Goal: Task Accomplishment & Management: Use online tool/utility

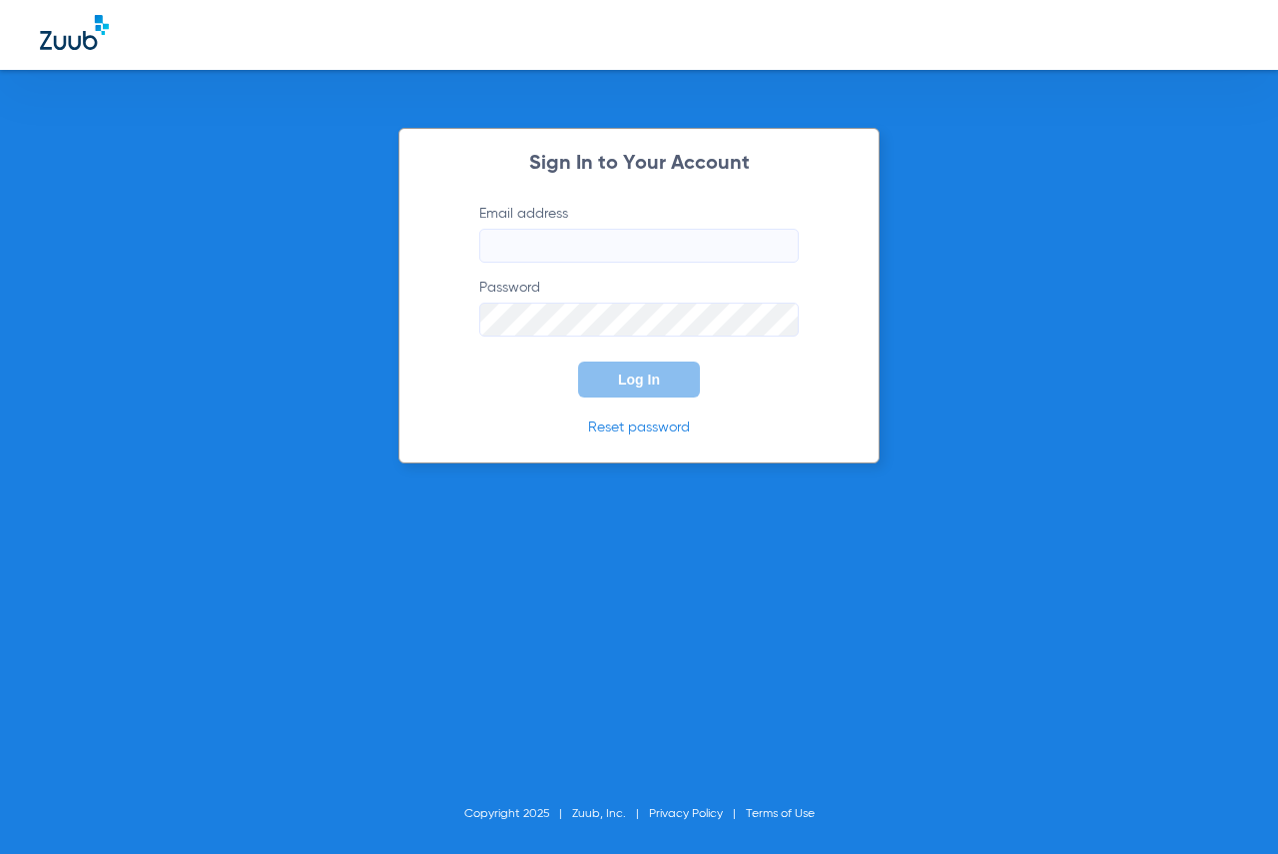
type input "[EMAIL_ADDRESS][DOMAIN_NAME]"
click at [609, 372] on button "Log In" at bounding box center [639, 379] width 122 height 36
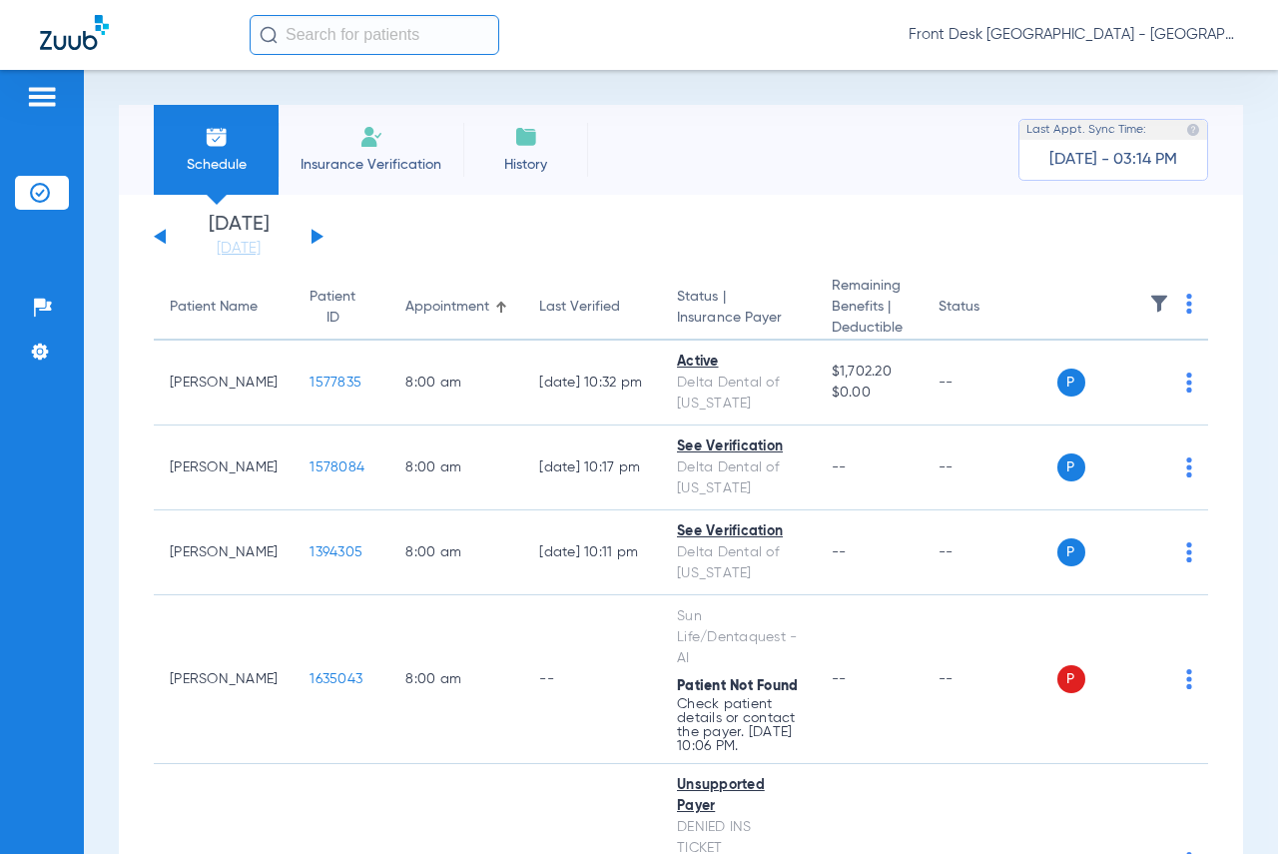
click at [312, 237] on button at bounding box center [317, 236] width 12 height 15
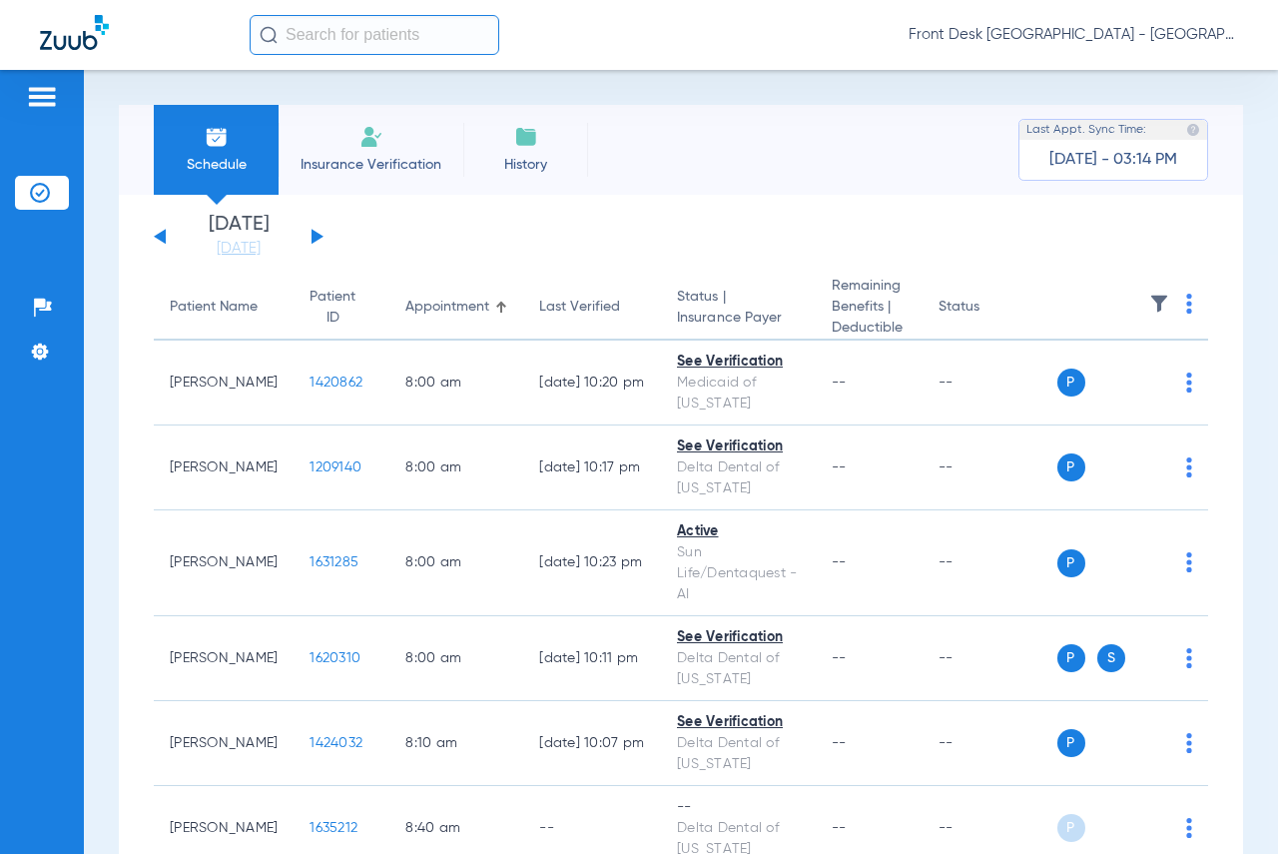
click at [1152, 297] on img at bounding box center [1159, 304] width 20 height 20
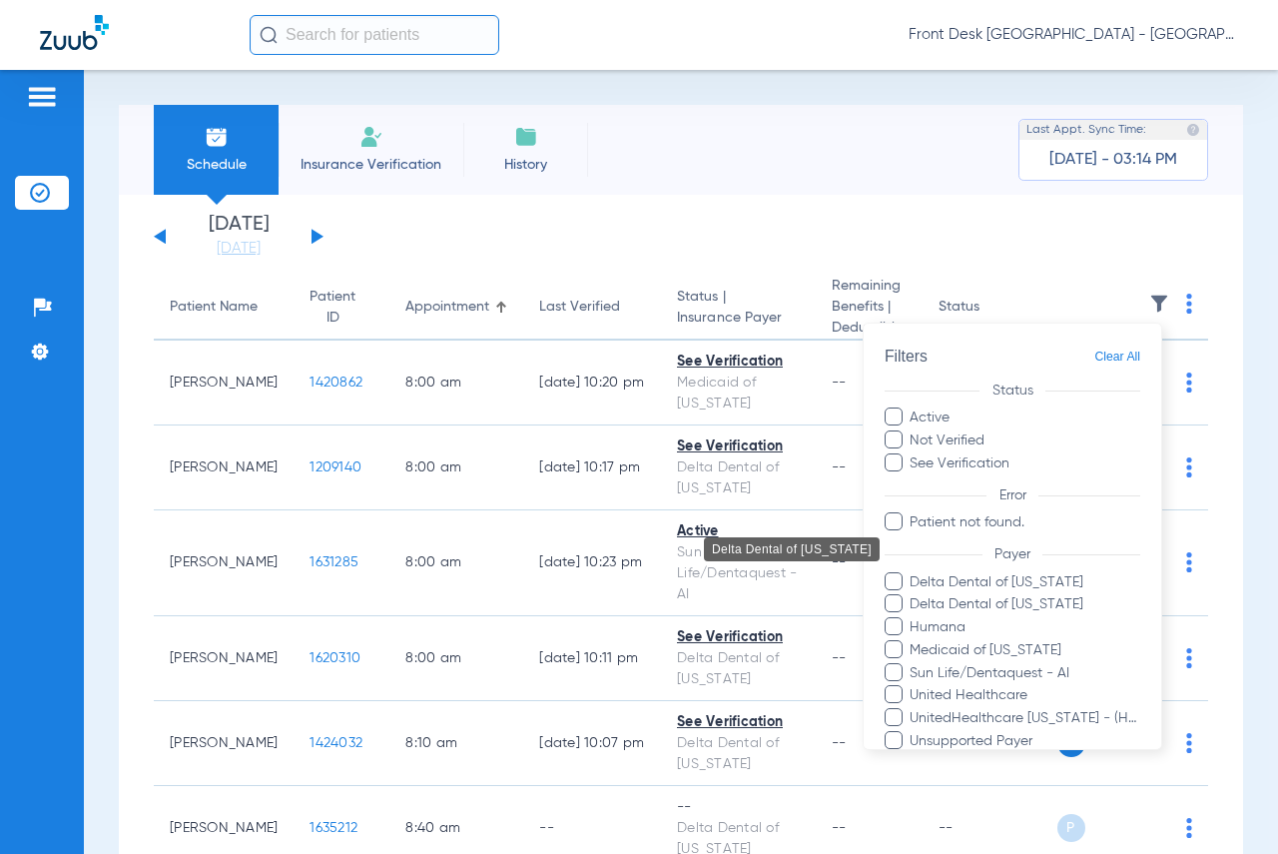
scroll to position [234, 0]
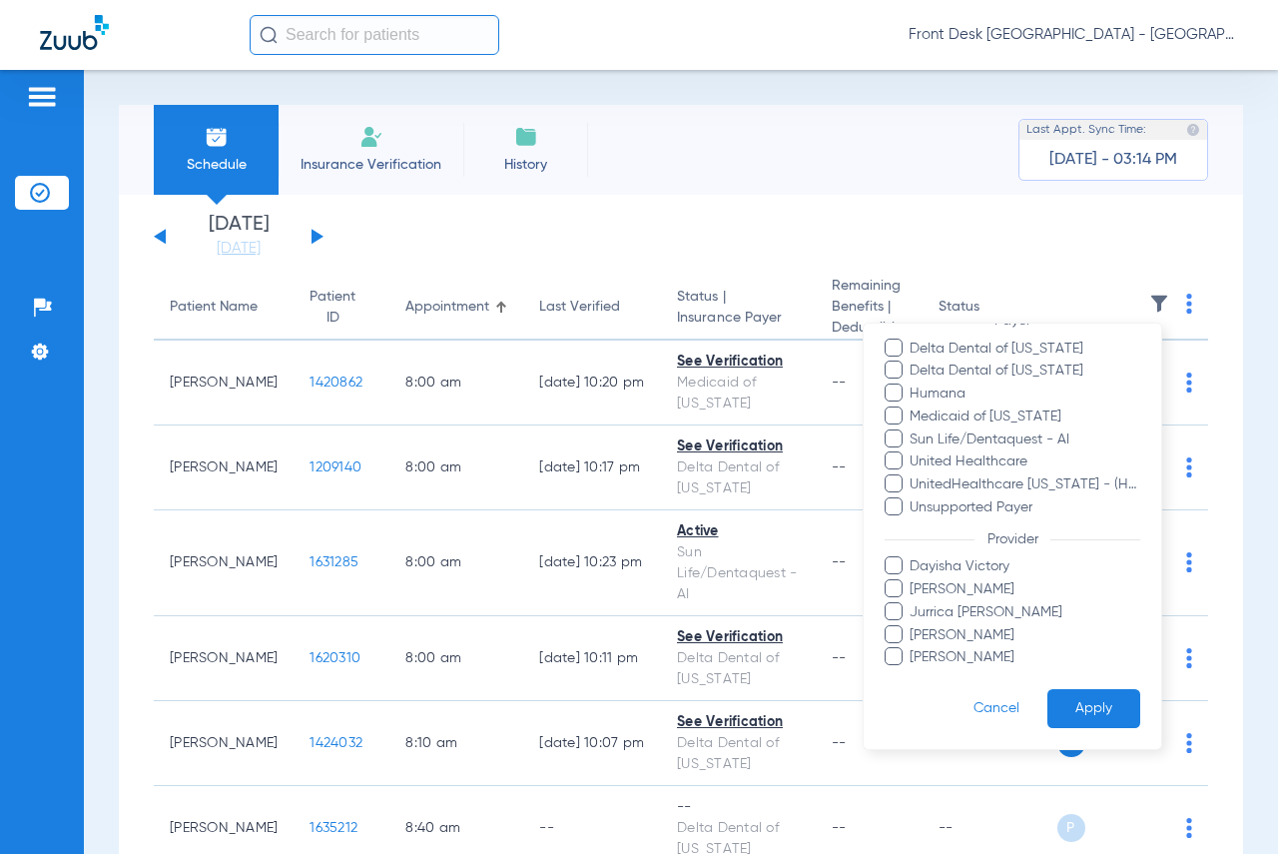
click at [899, 593] on span at bounding box center [894, 588] width 18 height 18
click at [912, 603] on input "[PERSON_NAME]" at bounding box center [912, 603] width 0 height 0
click at [892, 626] on span at bounding box center [894, 633] width 18 height 18
click at [912, 648] on input "[PERSON_NAME]" at bounding box center [912, 648] width 0 height 0
click at [1089, 706] on button "Apply" at bounding box center [1093, 708] width 93 height 39
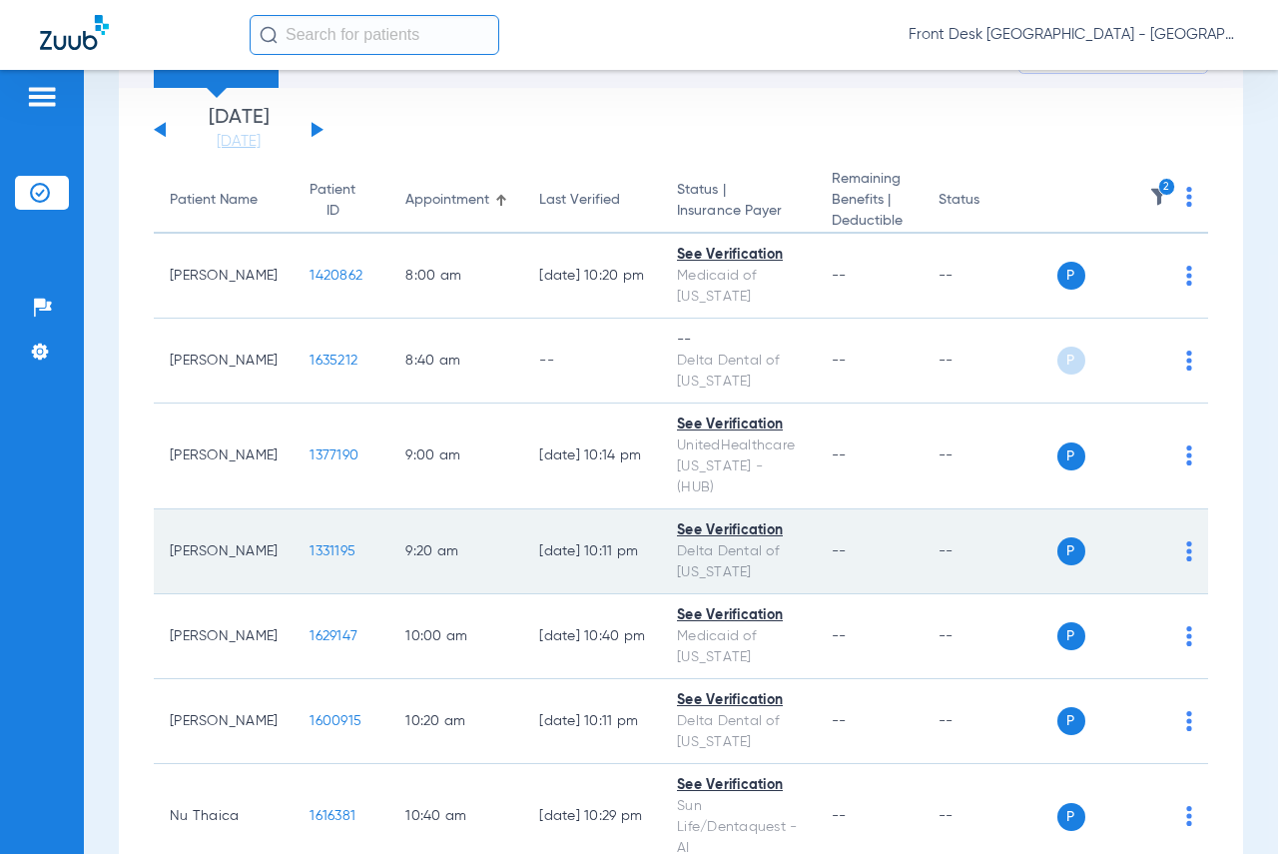
scroll to position [299, 0]
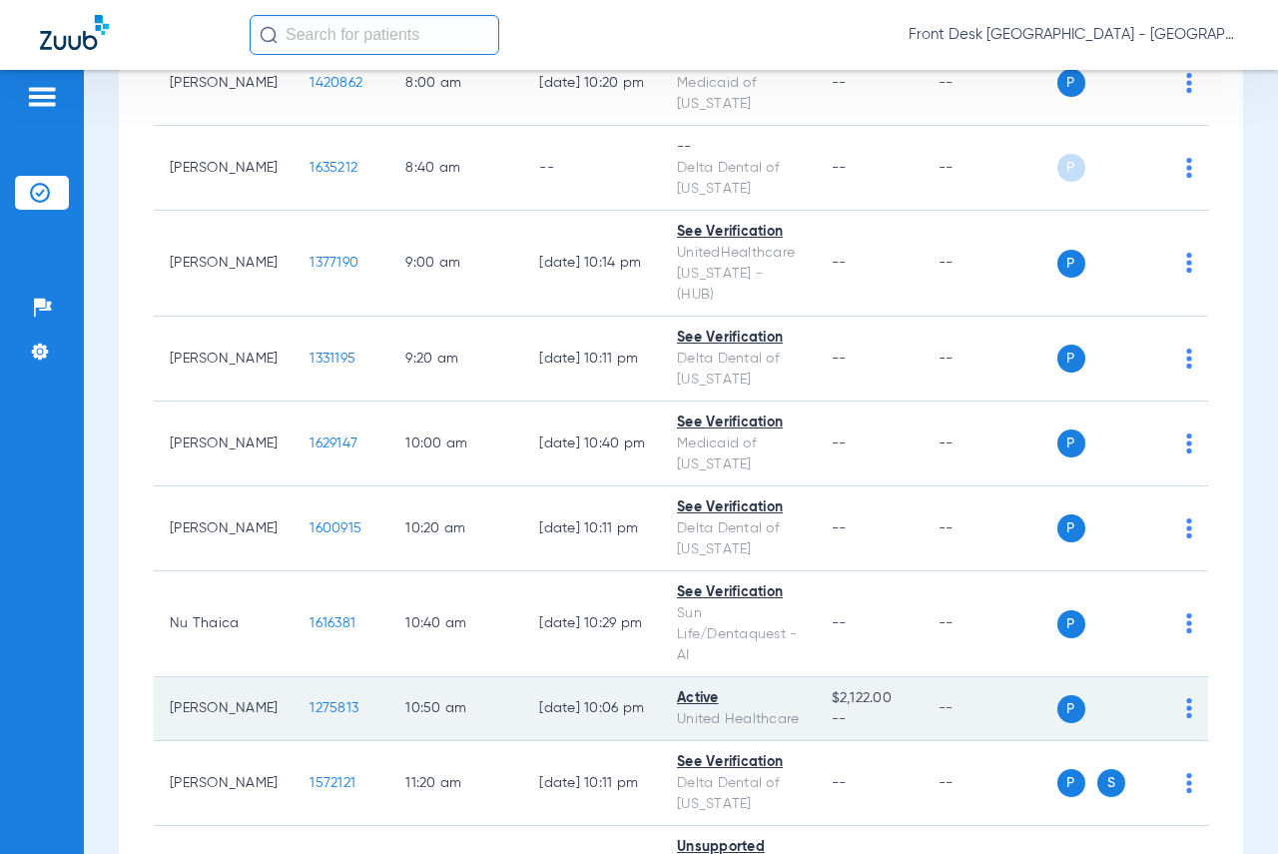
click at [319, 701] on span "1275813" at bounding box center [333, 708] width 49 height 14
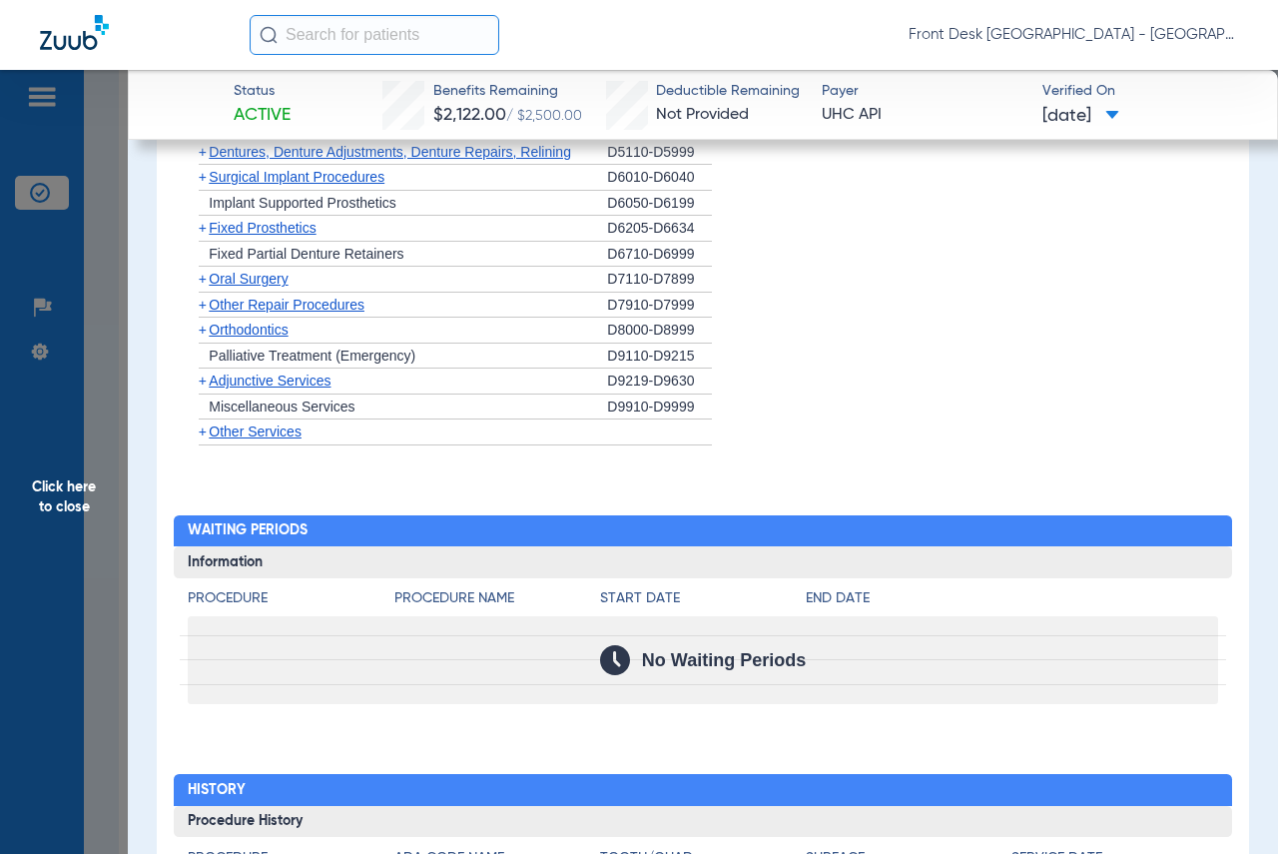
scroll to position [2267, 0]
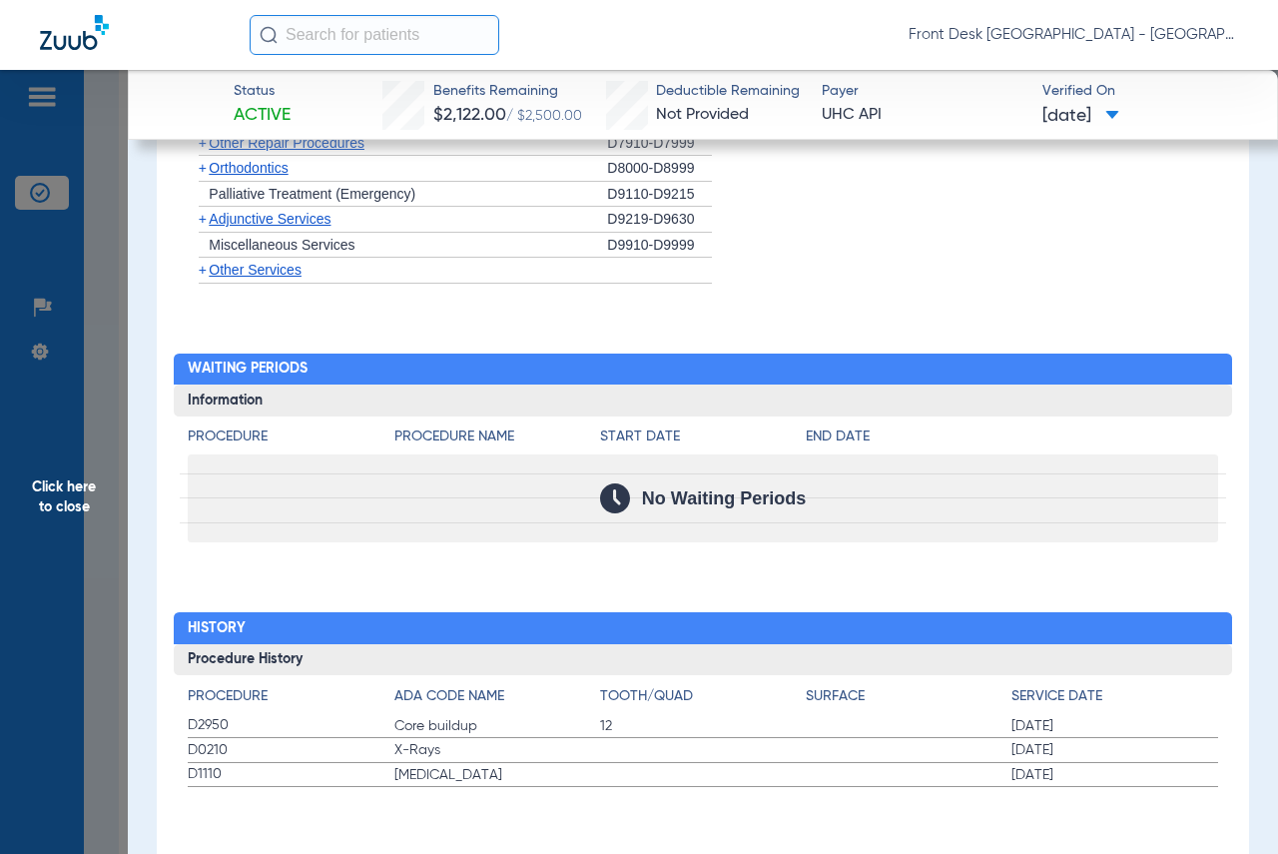
click at [89, 493] on span "Click here to close" at bounding box center [64, 497] width 128 height 854
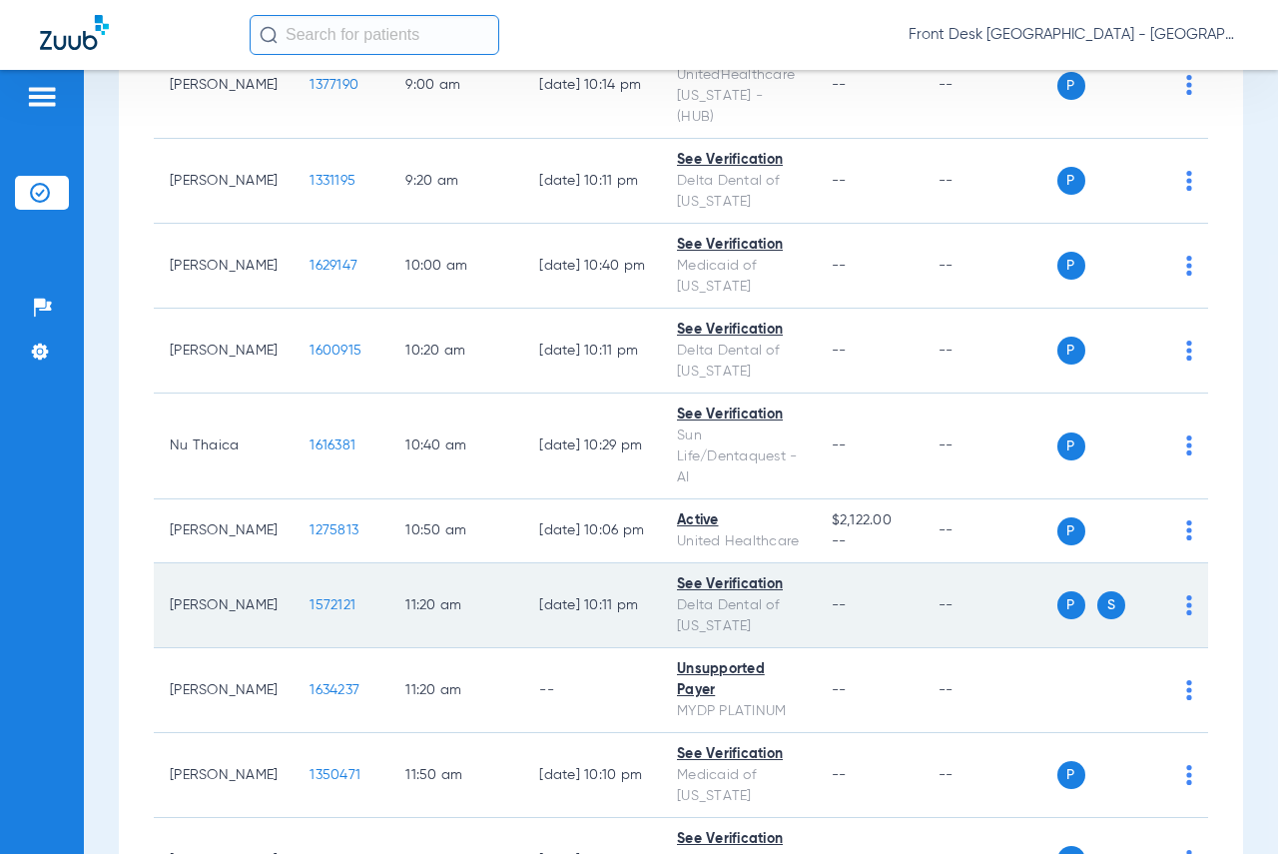
scroll to position [499, 0]
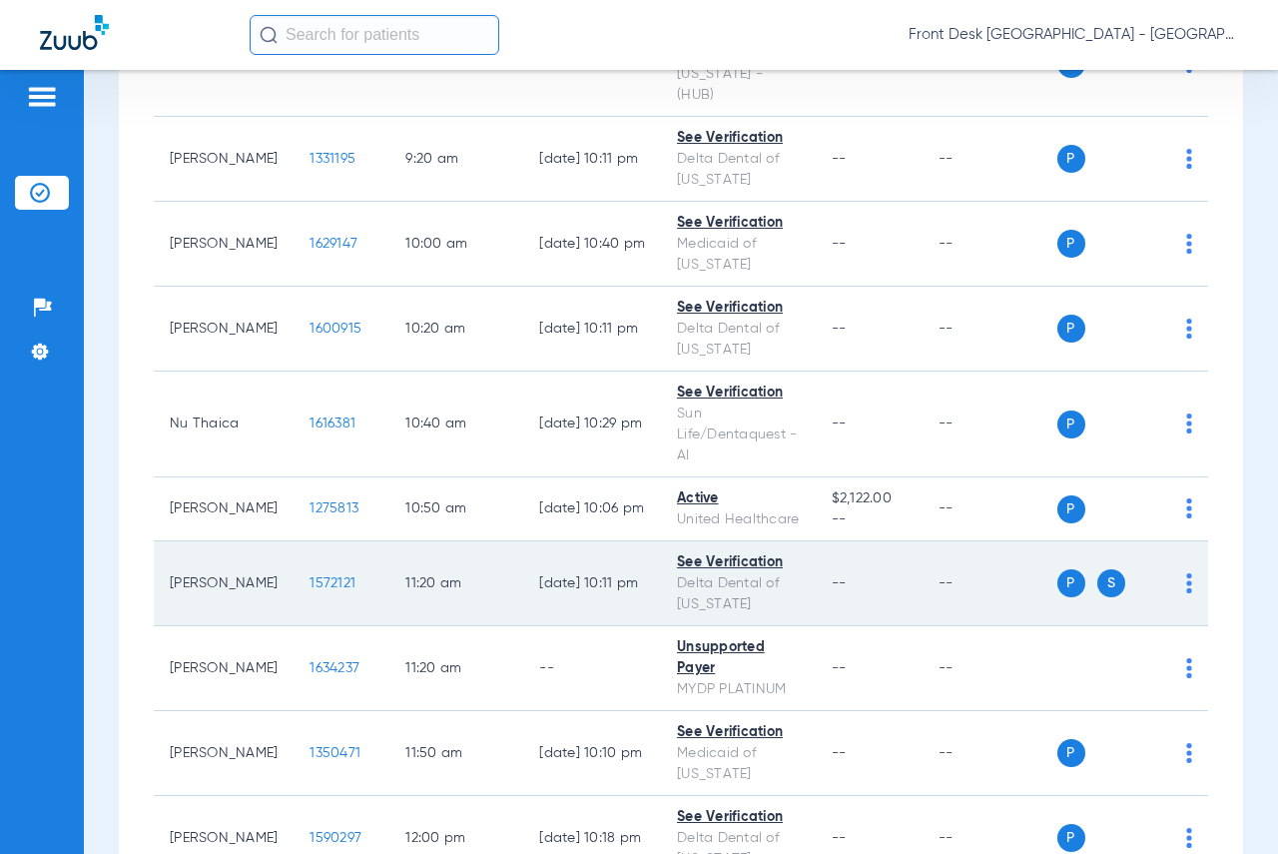
click at [323, 581] on span "1572121" at bounding box center [332, 583] width 46 height 14
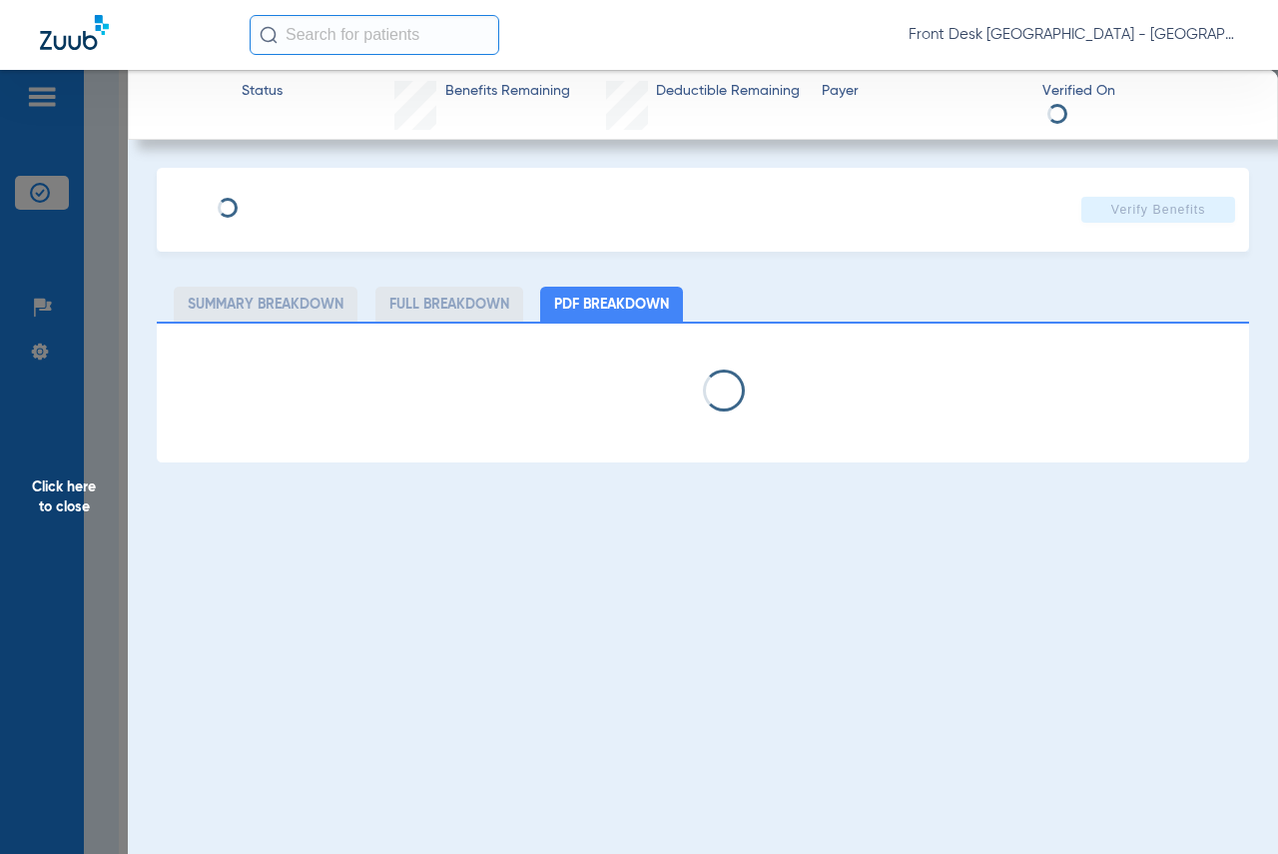
select select "page-width"
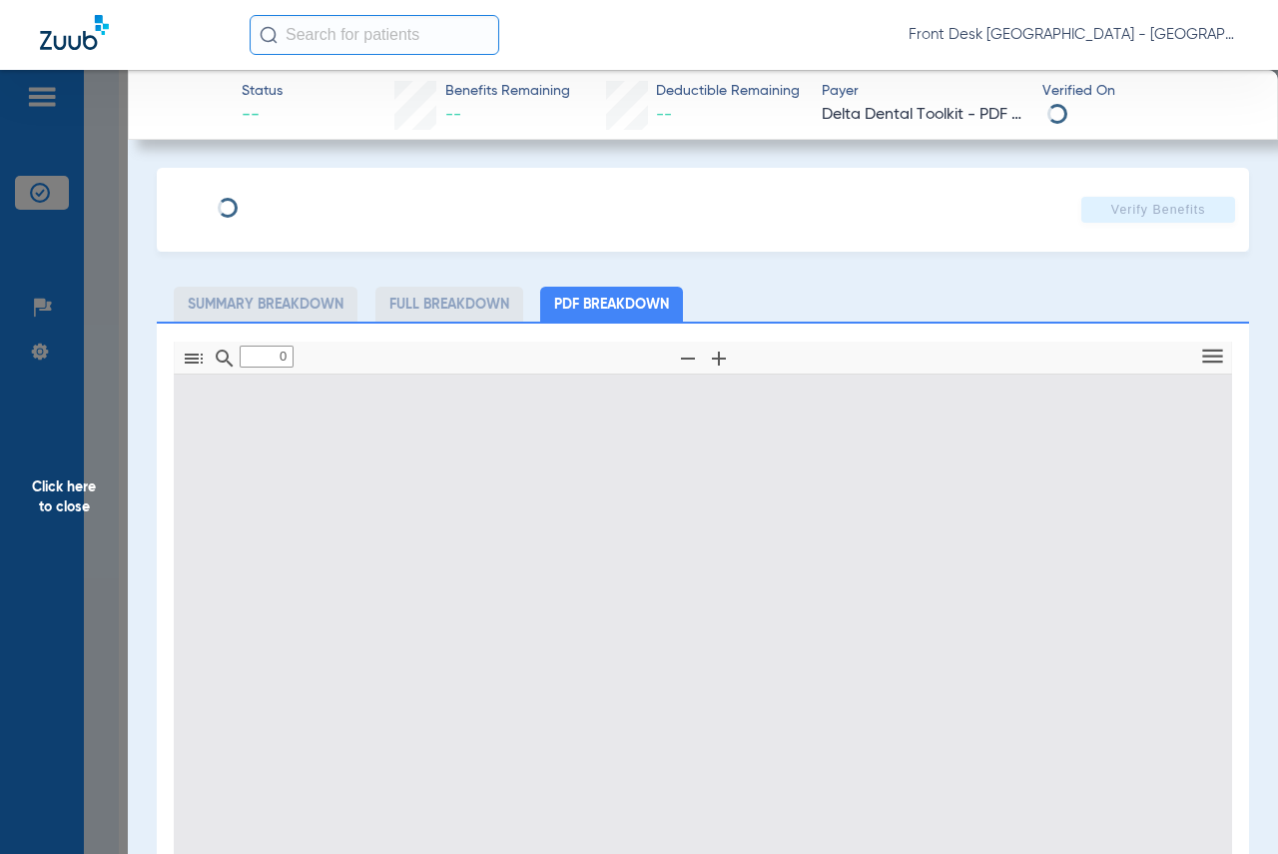
type input "1"
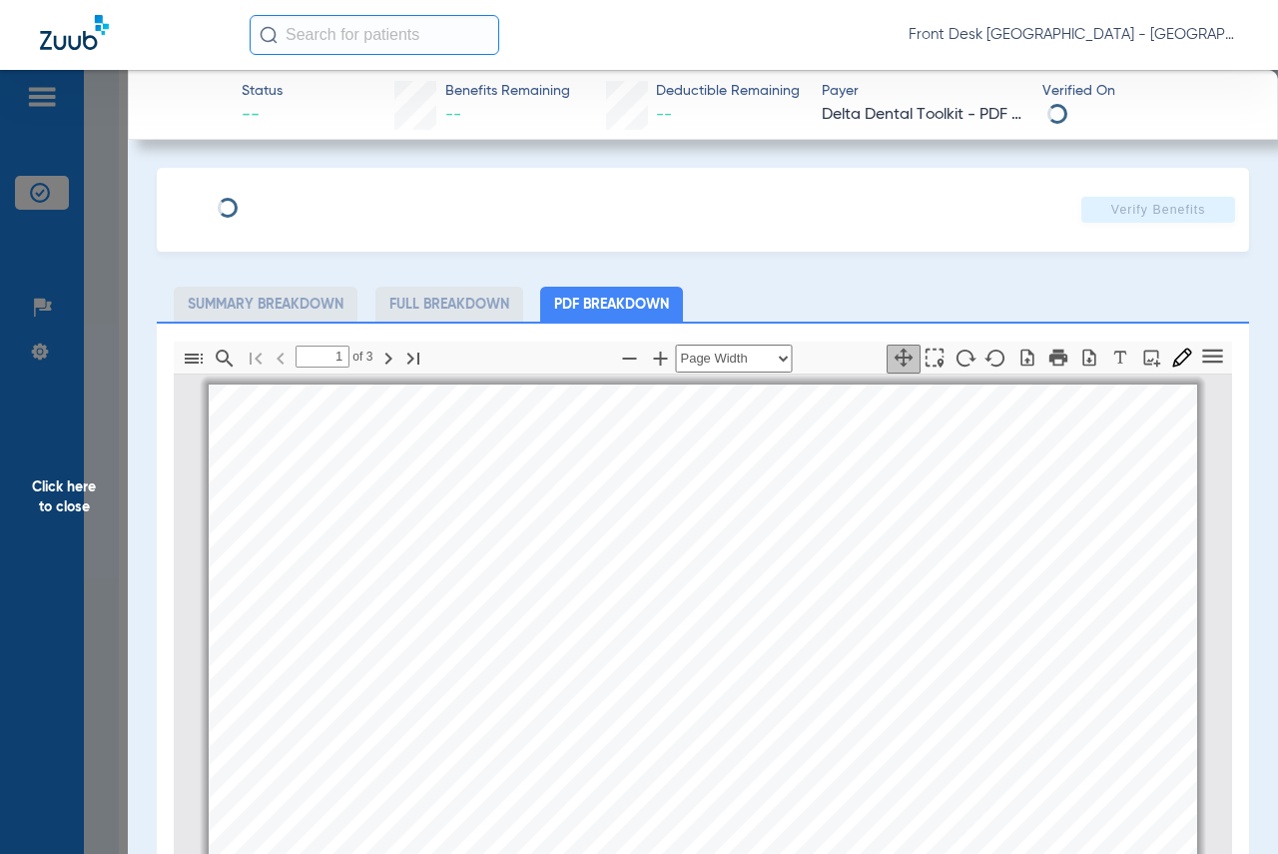
scroll to position [10, 0]
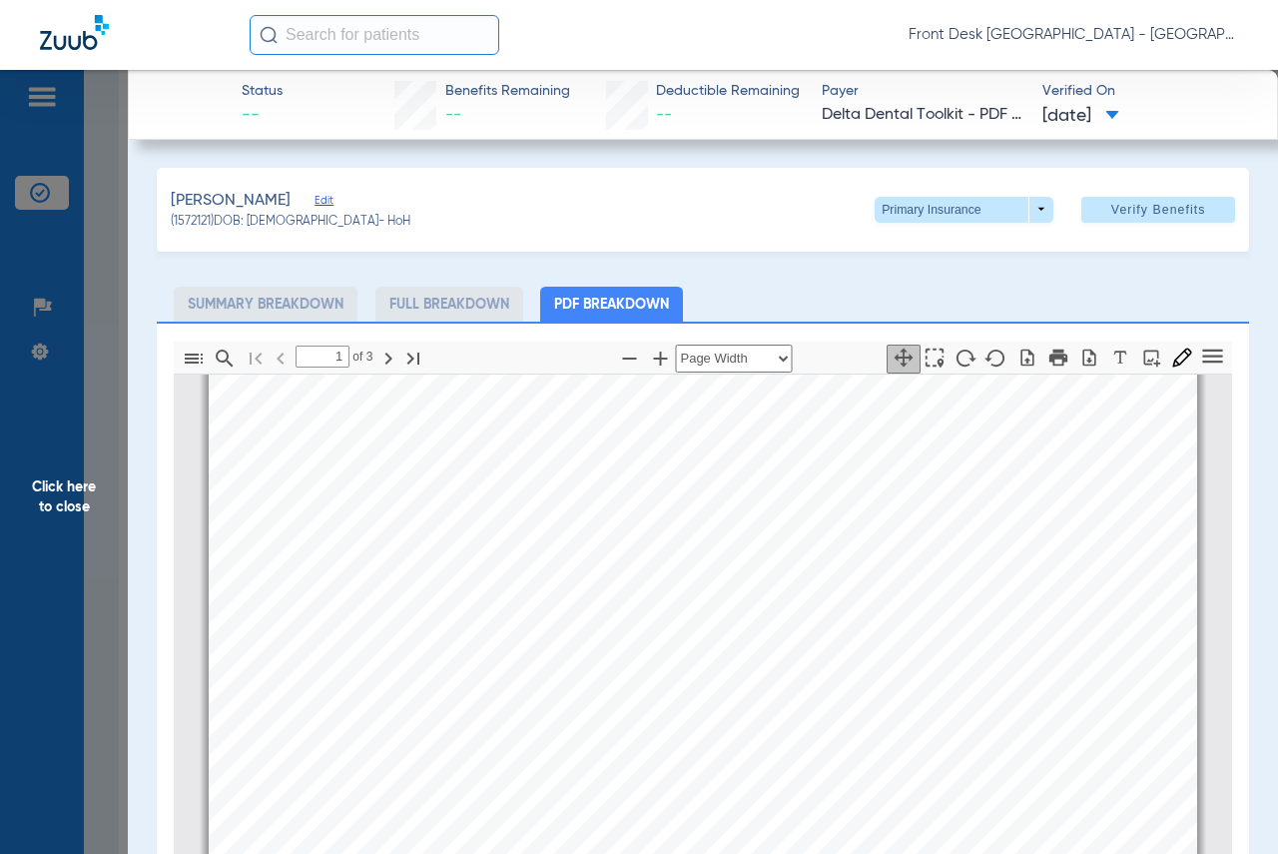
drag, startPoint x: 84, startPoint y: 499, endPoint x: 1253, endPoint y: 497, distance: 1169.0
click at [84, 499] on span "Click here to close" at bounding box center [64, 497] width 128 height 854
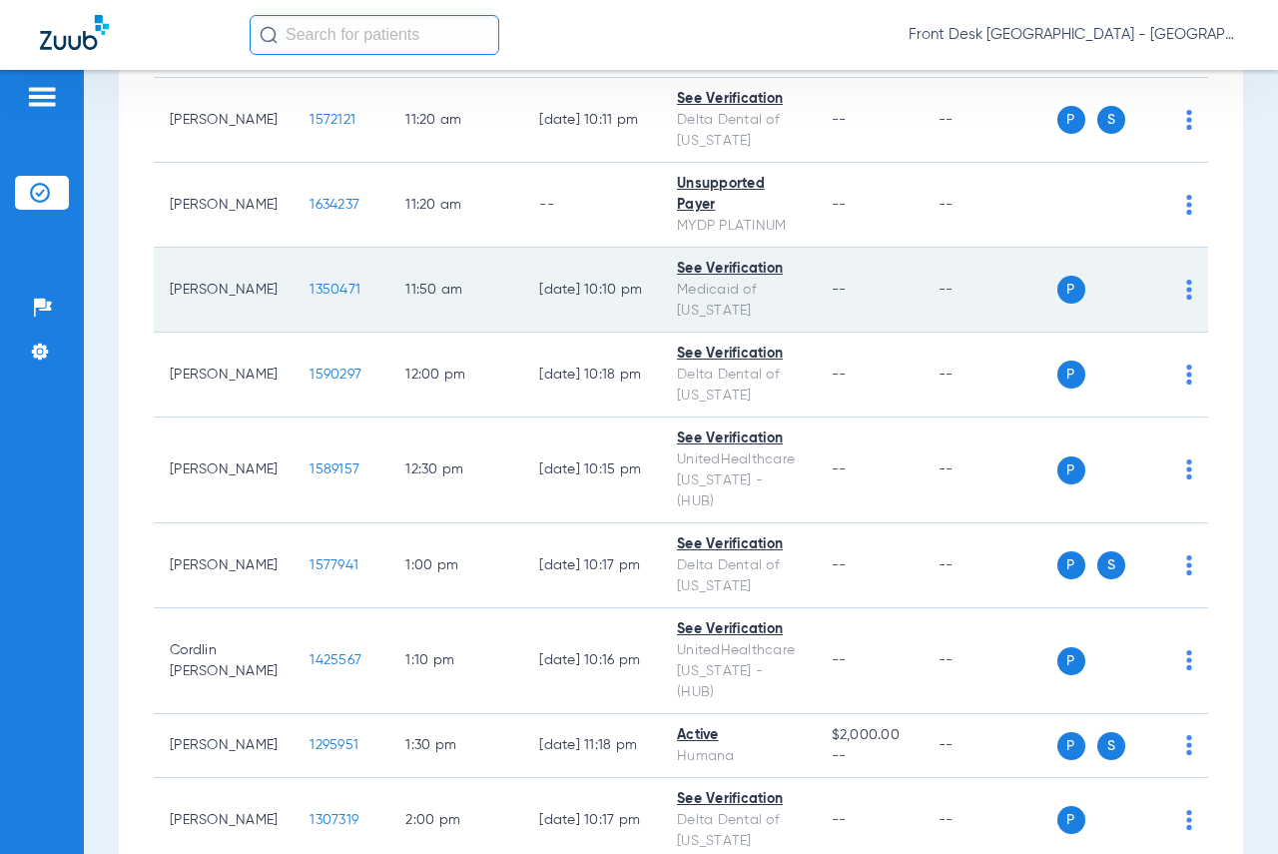
scroll to position [998, 0]
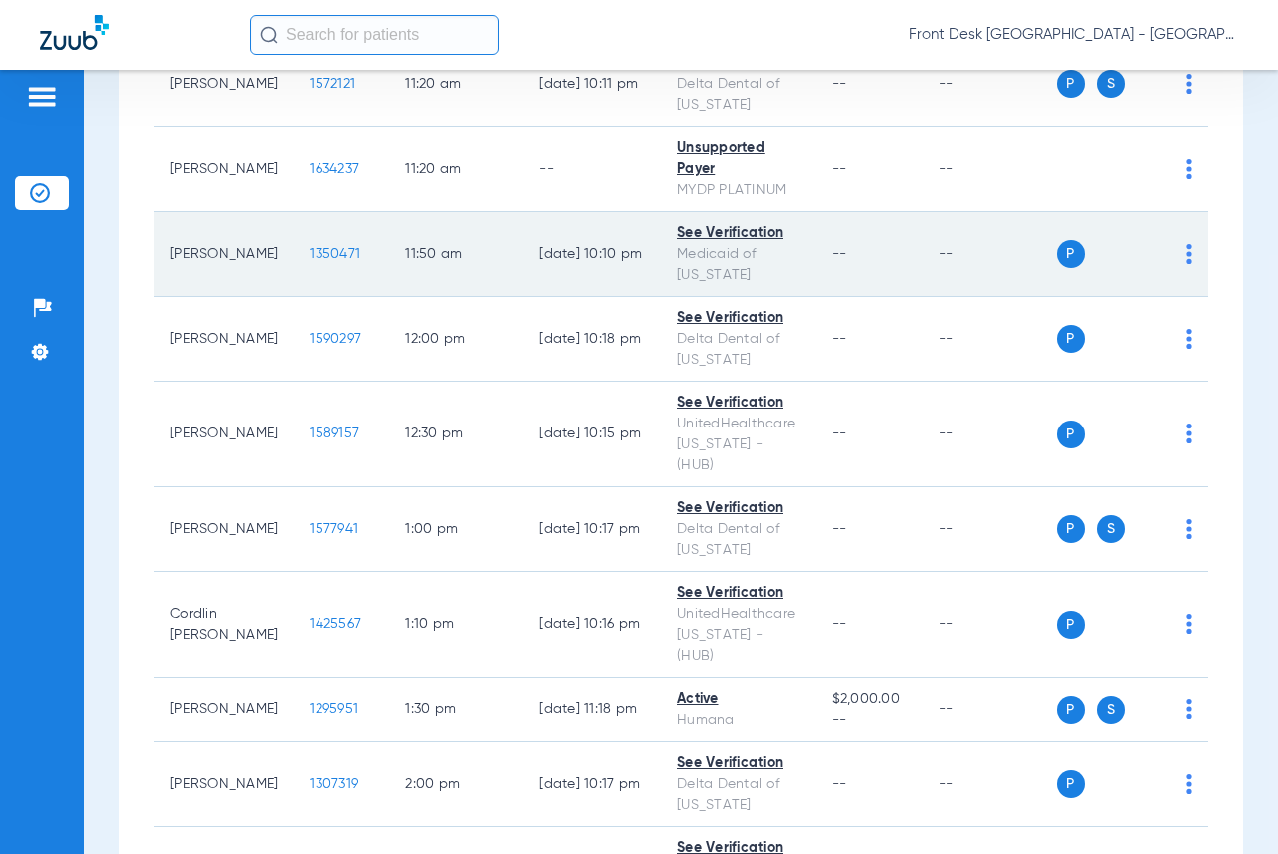
click at [319, 252] on span "1350471" at bounding box center [334, 254] width 51 height 14
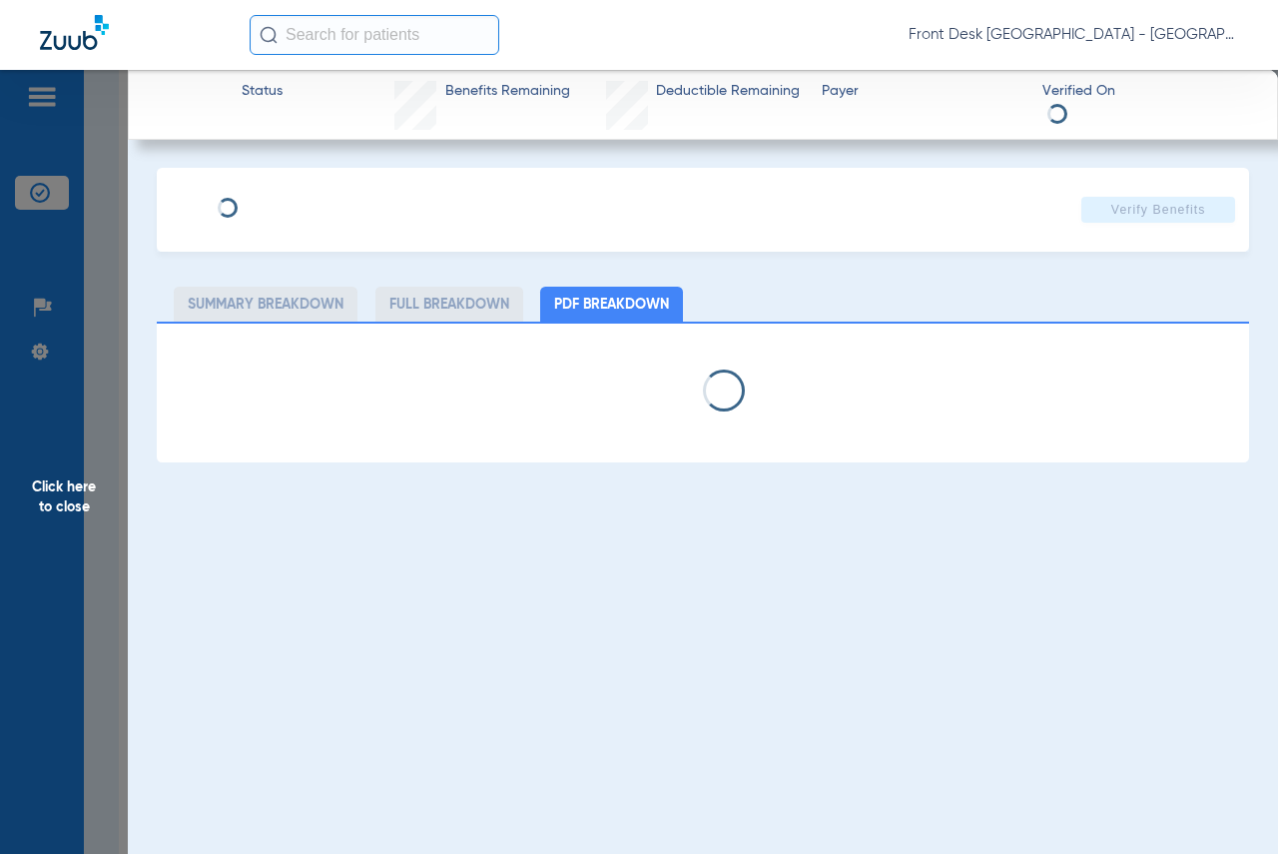
select select "page-width"
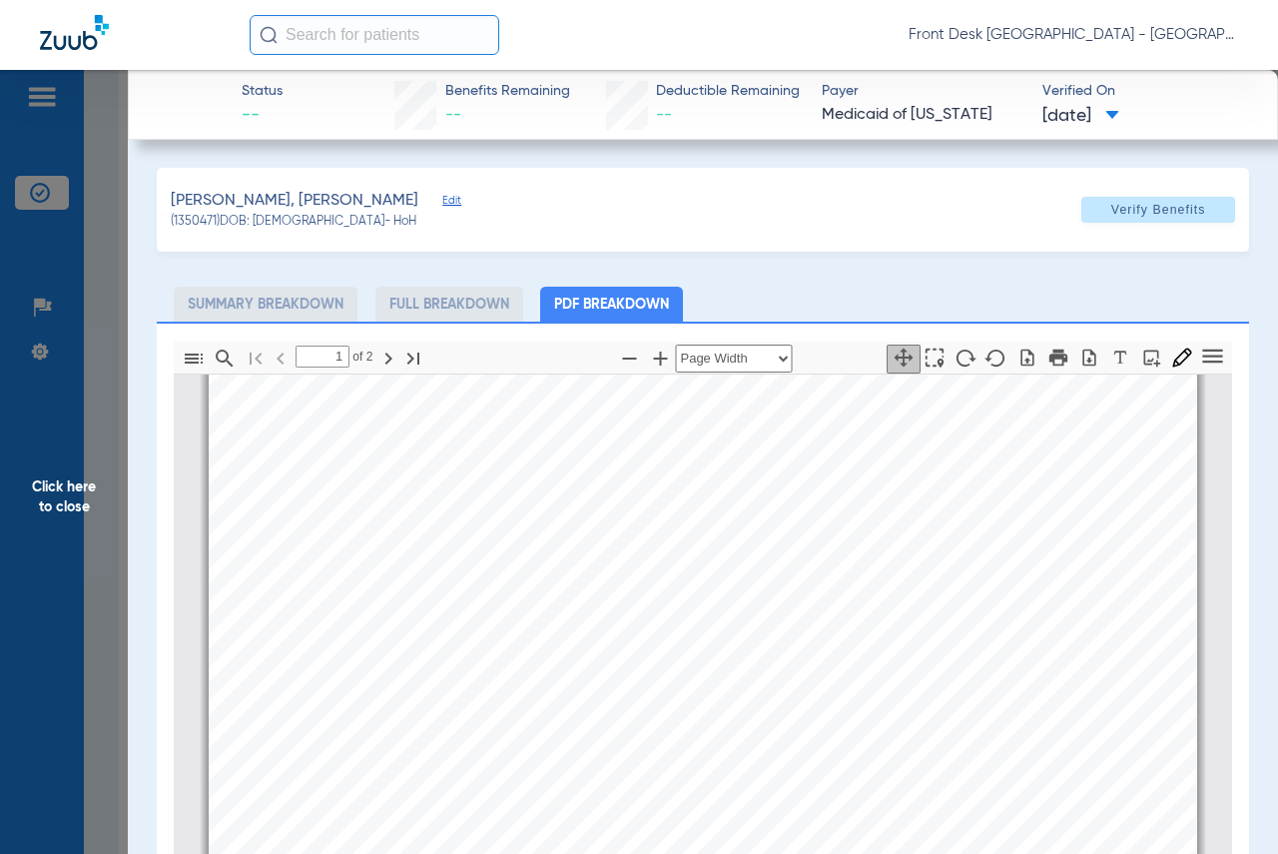
scroll to position [110, 0]
type input "2"
drag, startPoint x: 61, startPoint y: 499, endPoint x: 875, endPoint y: 538, distance: 814.6
click at [61, 499] on span "Click here to close" at bounding box center [64, 497] width 128 height 854
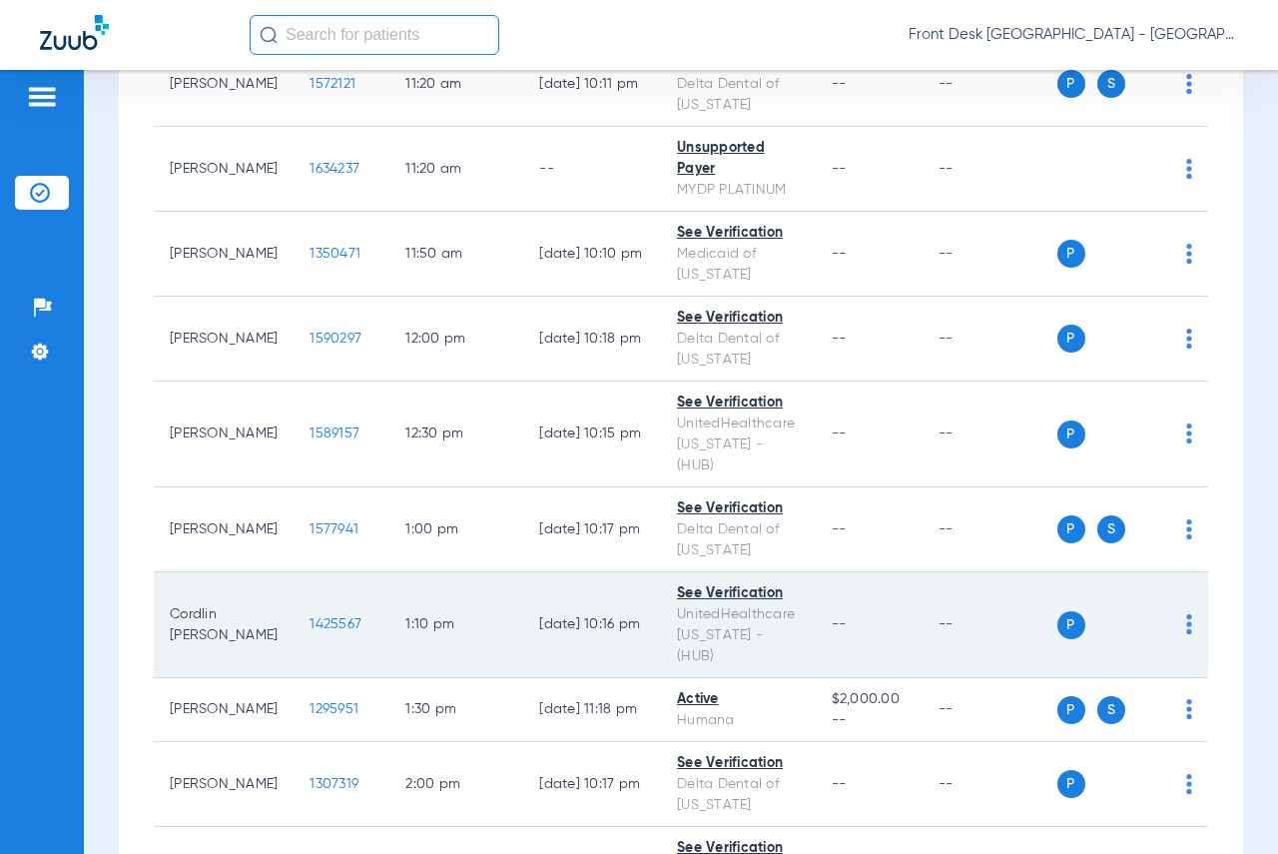
scroll to position [1198, 0]
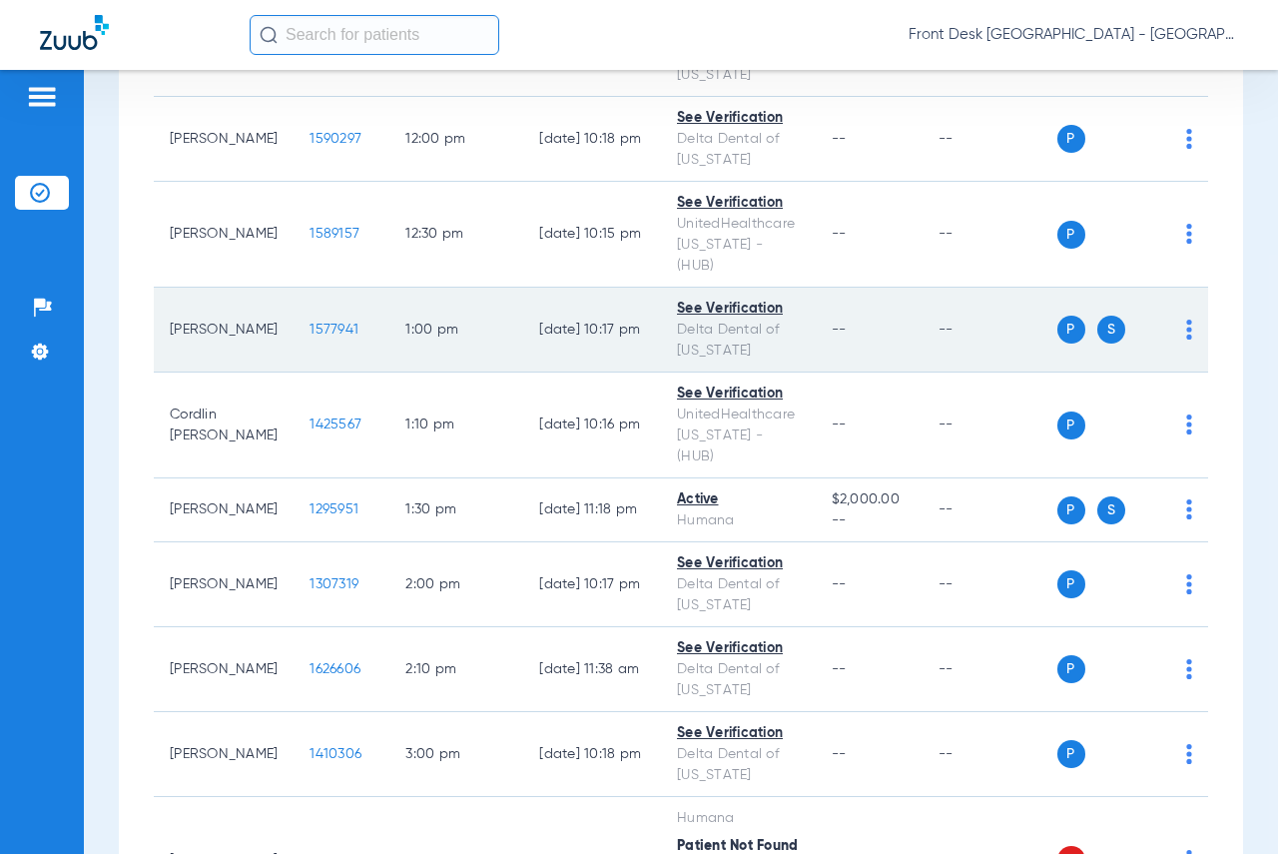
click at [309, 322] on span "1577941" at bounding box center [333, 329] width 49 height 14
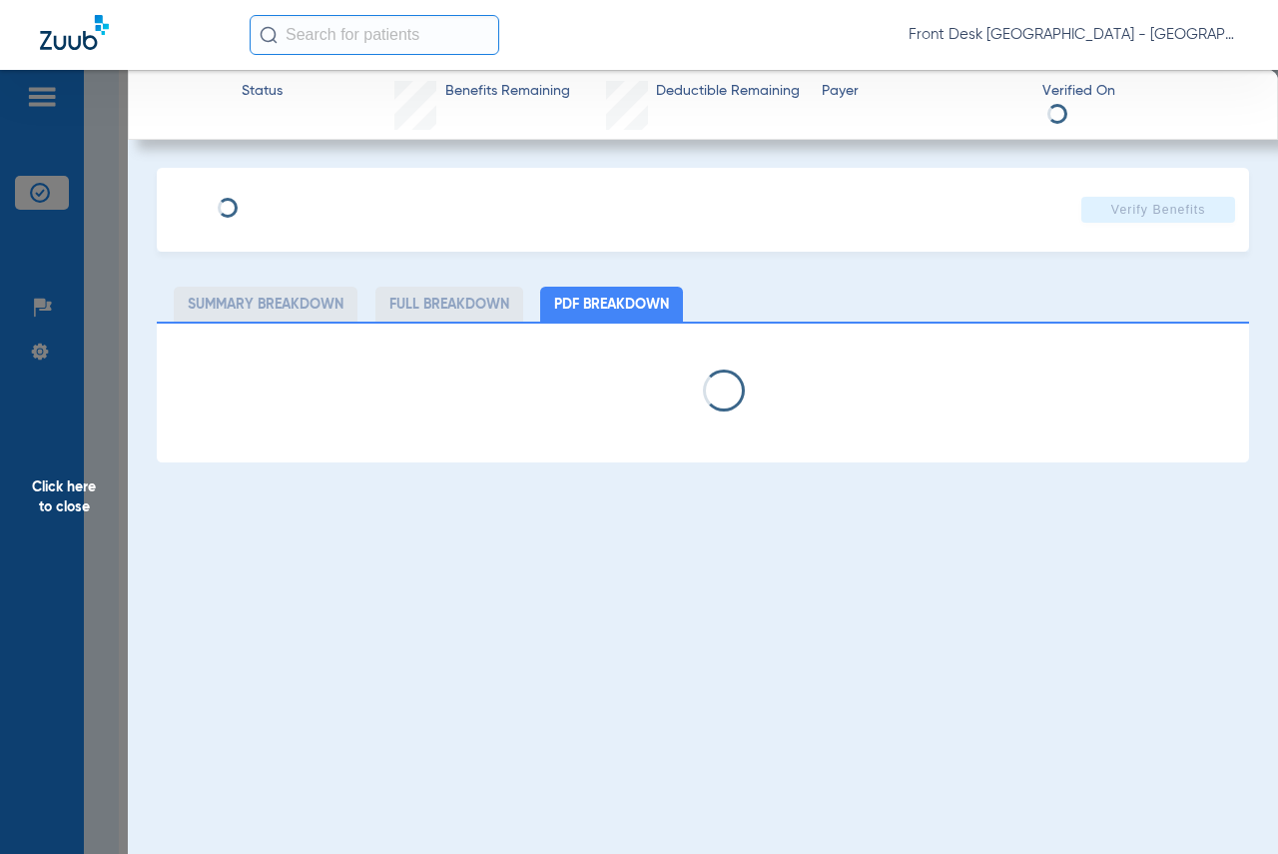
select select "page-width"
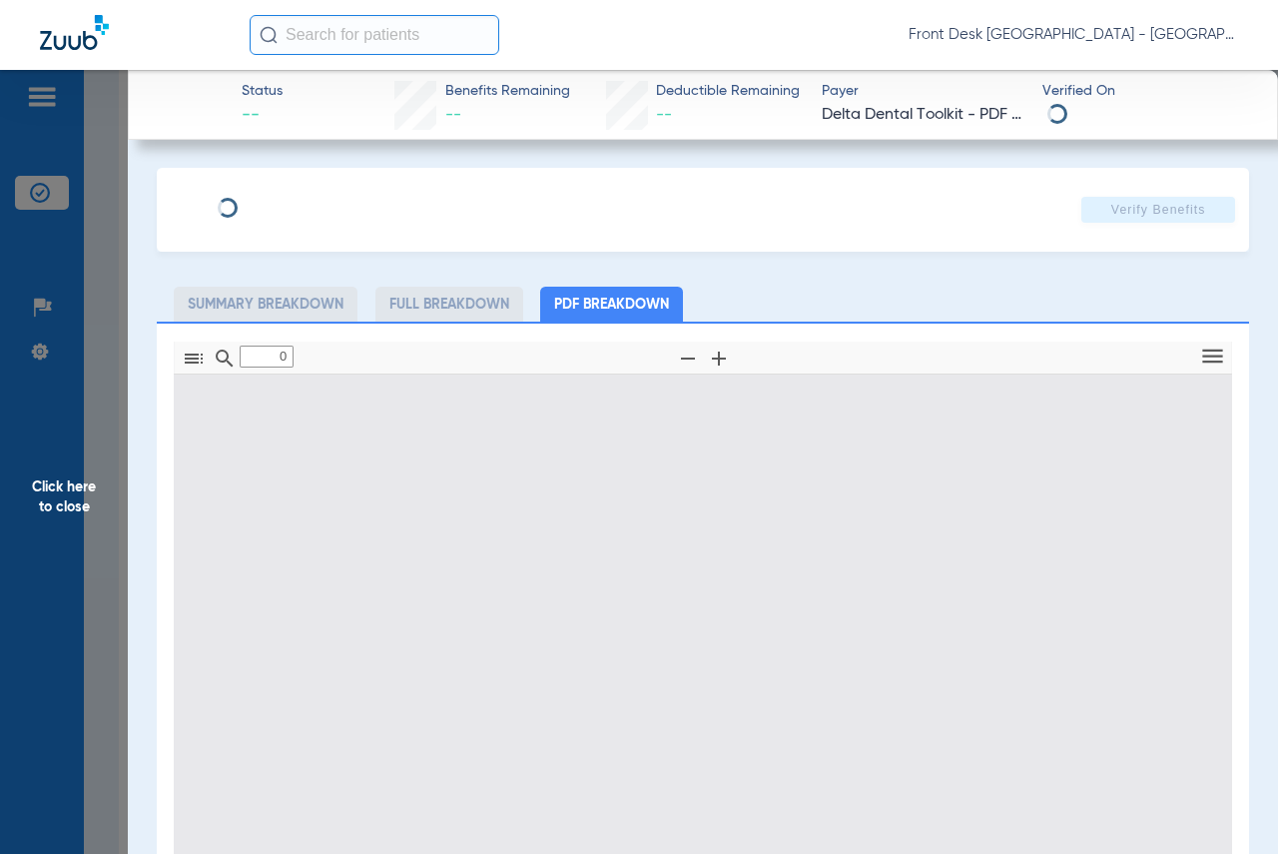
type input "1"
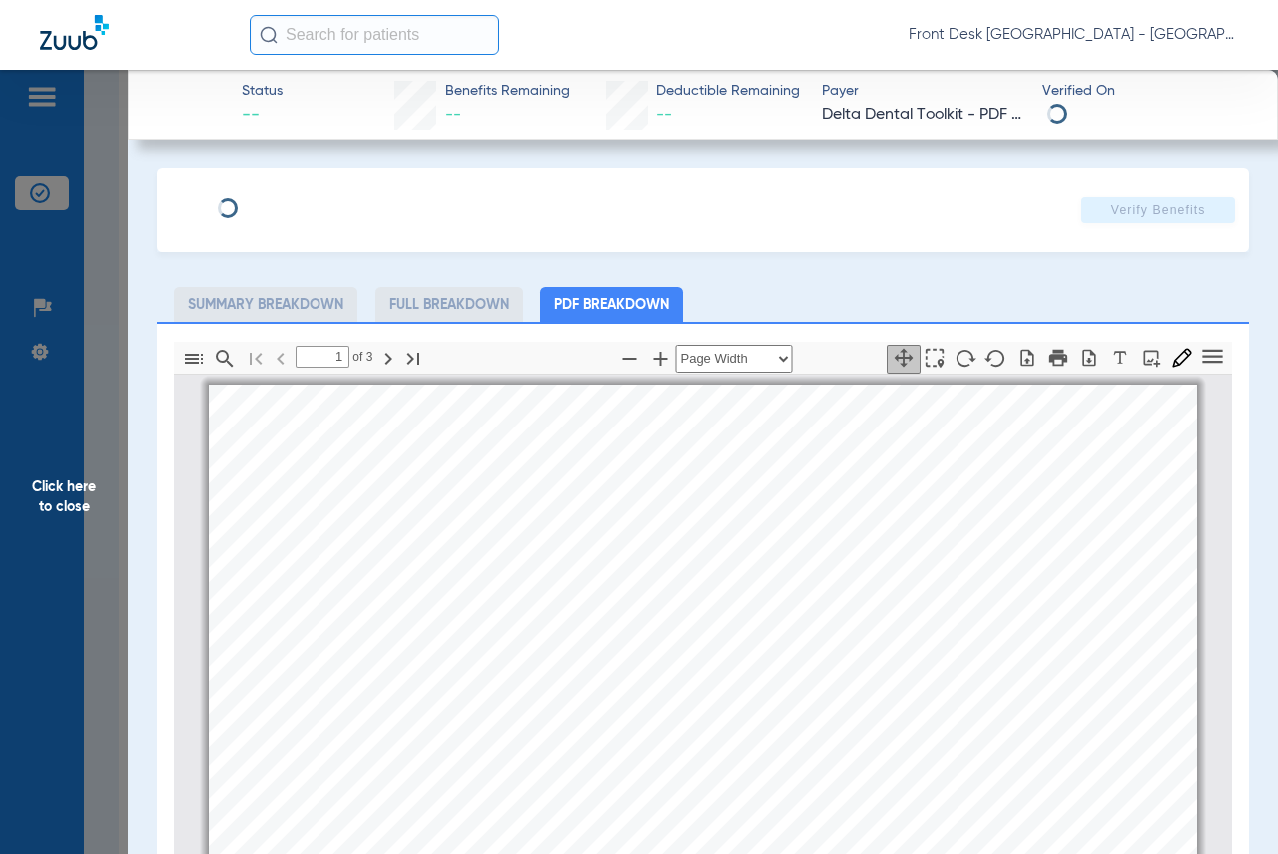
scroll to position [10, 0]
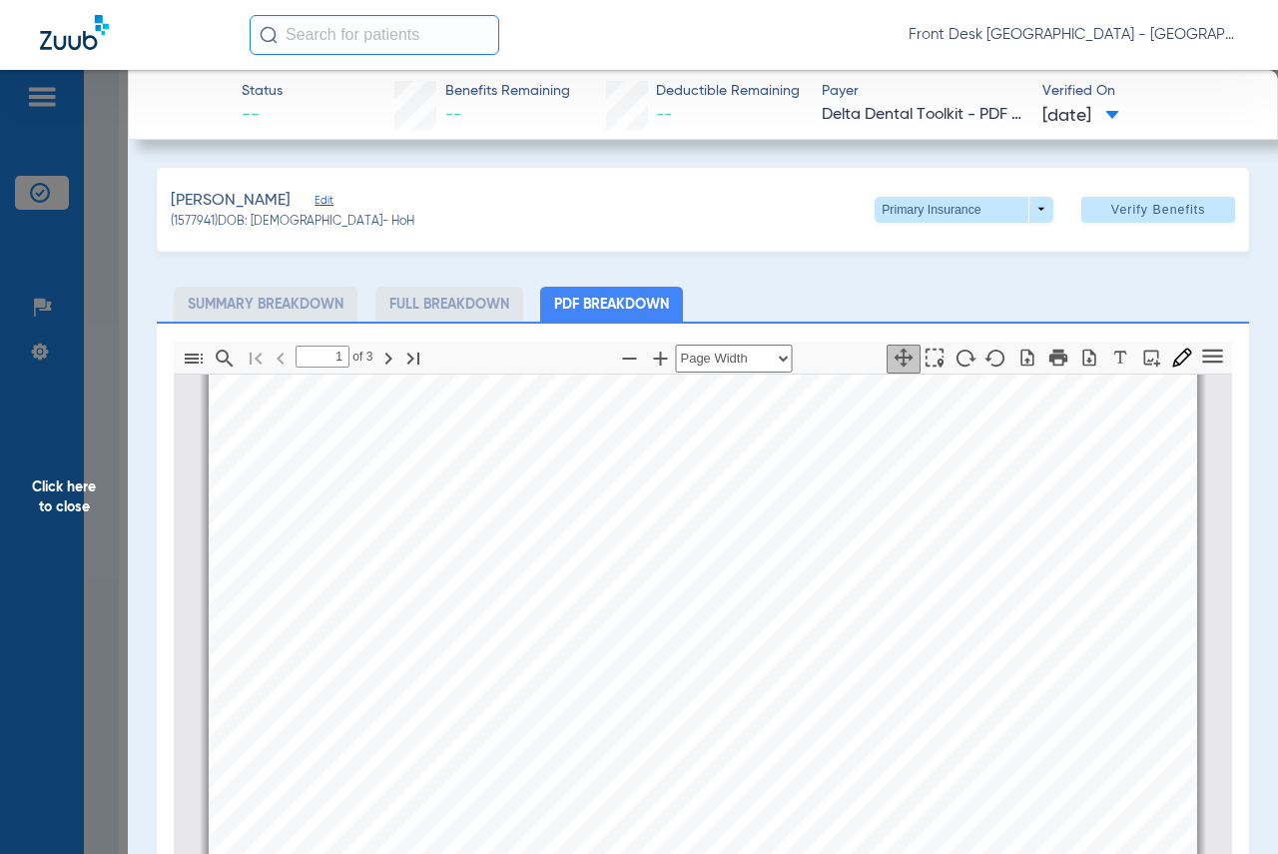
drag, startPoint x: 60, startPoint y: 498, endPoint x: 387, endPoint y: 495, distance: 327.5
click at [60, 498] on span "Click here to close" at bounding box center [64, 497] width 128 height 854
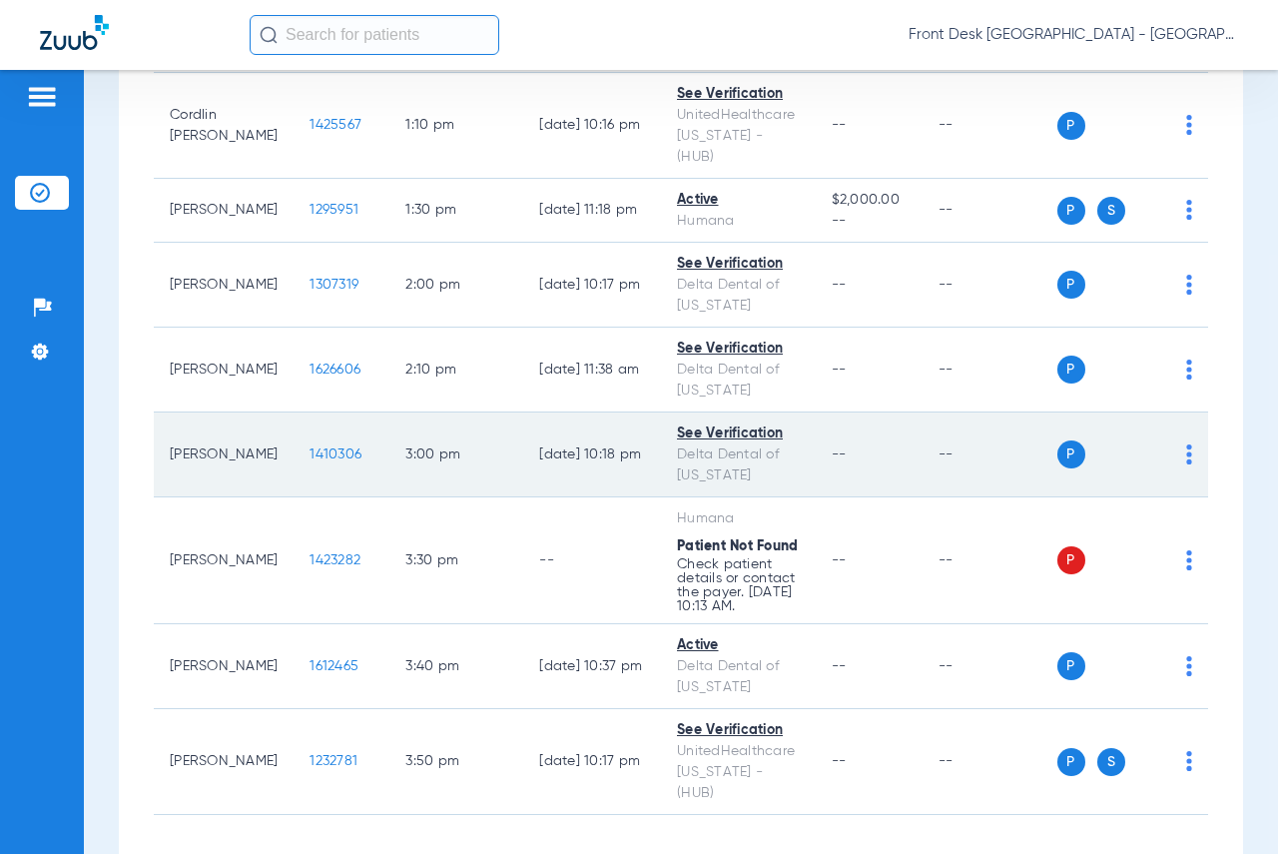
scroll to position [1398, 0]
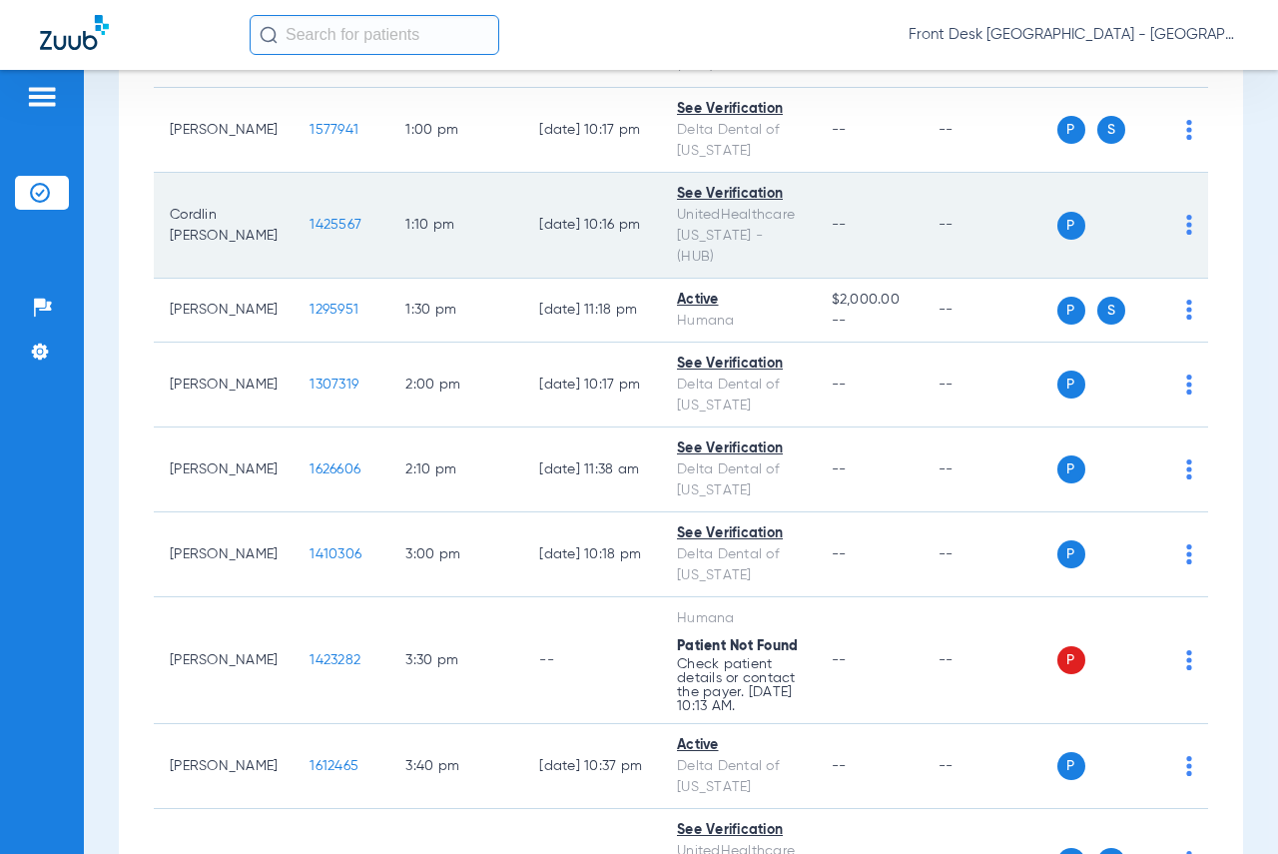
click at [309, 218] on span "1425567" at bounding box center [335, 225] width 52 height 14
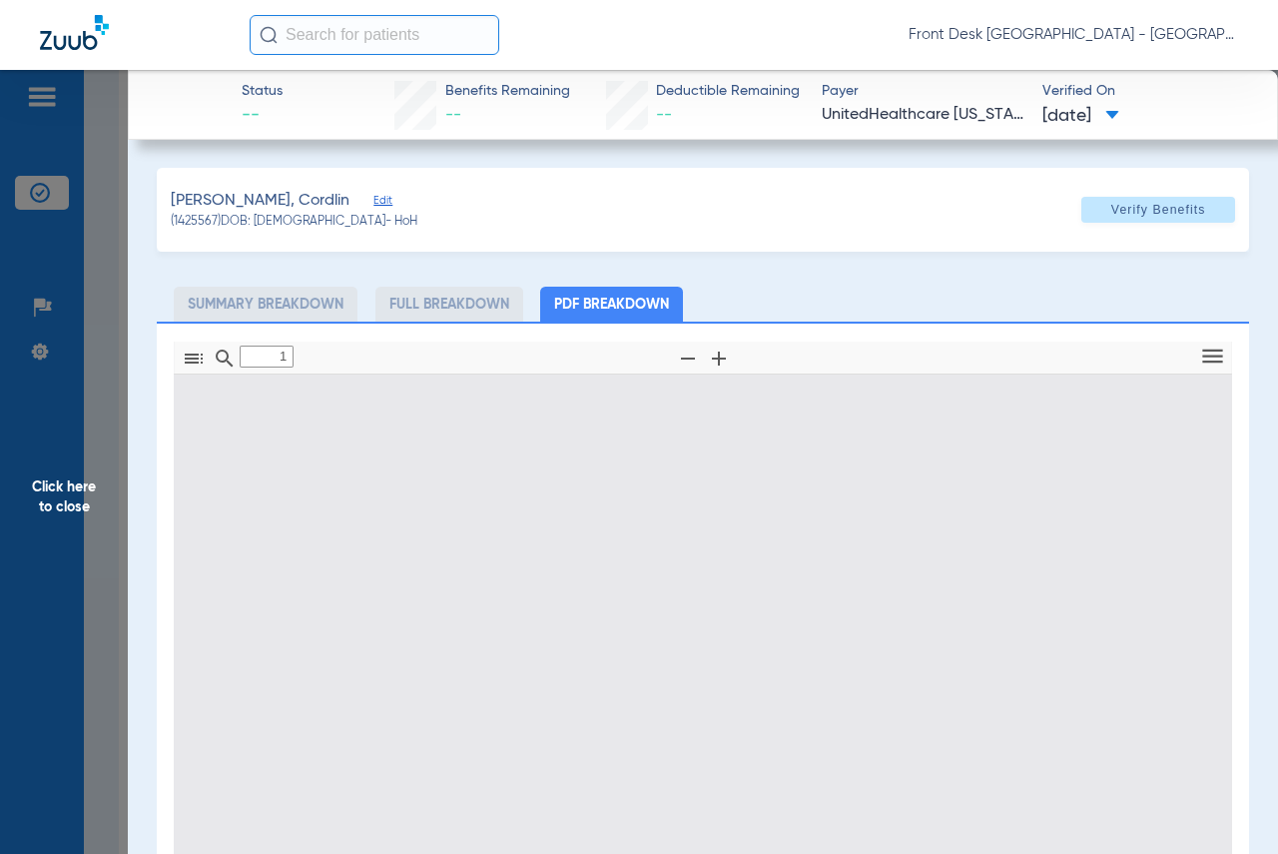
type input "0"
select select "page-width"
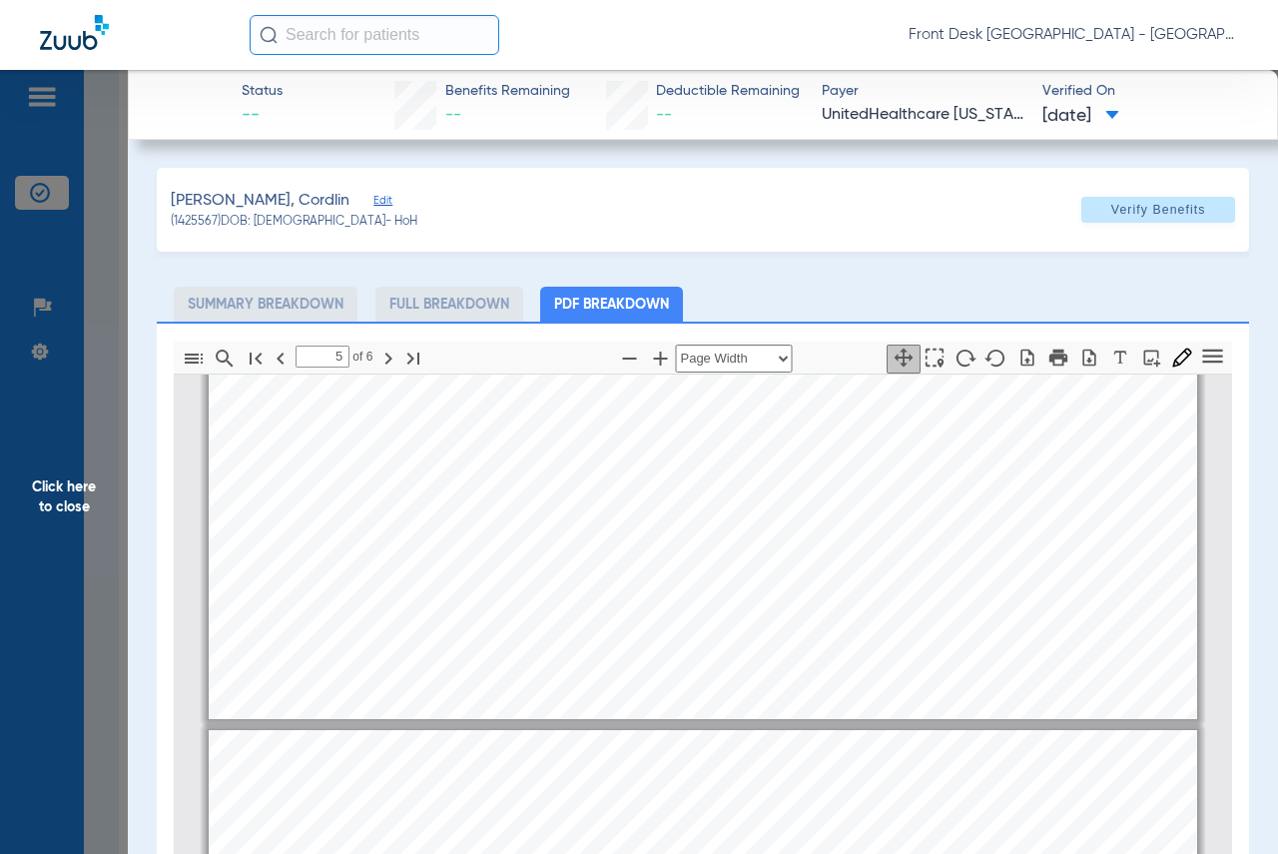
scroll to position [5301, 0]
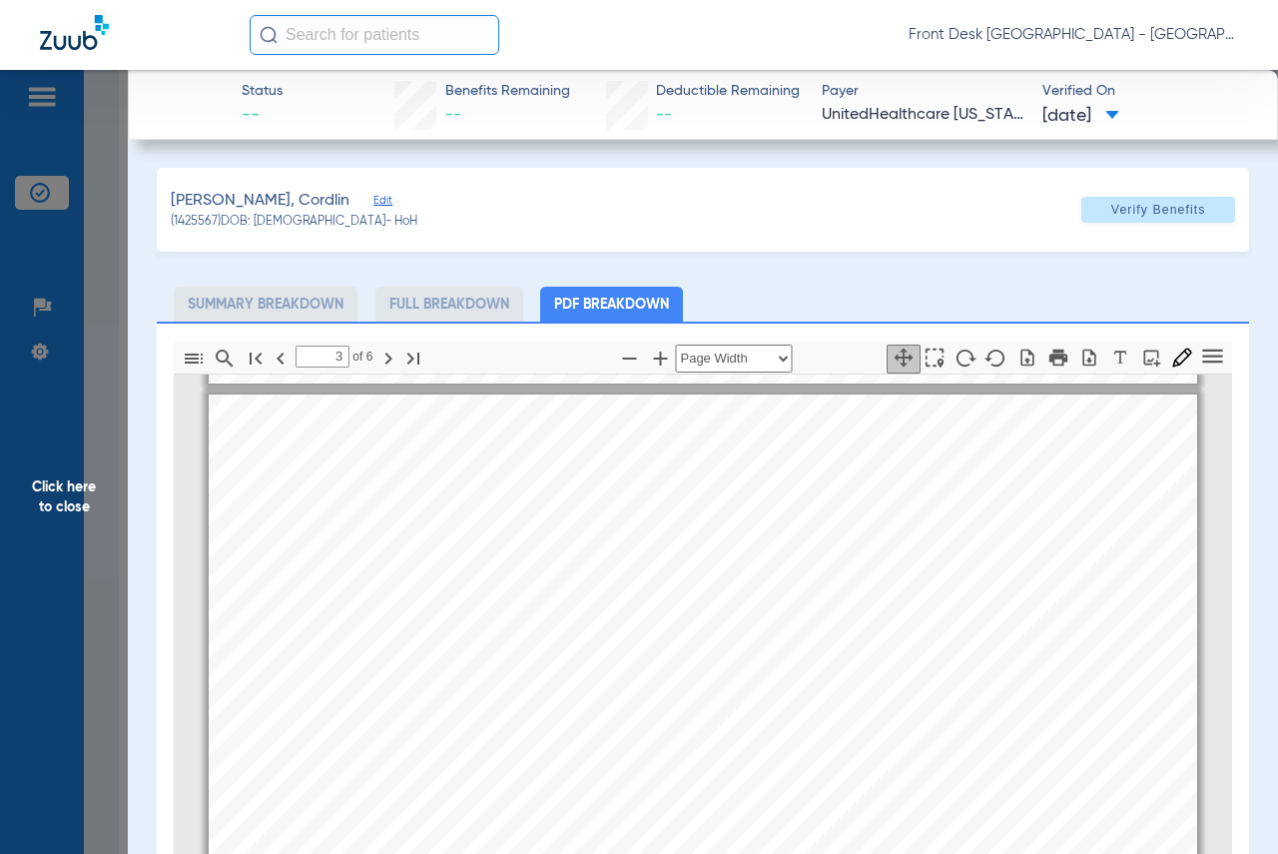
type input "2"
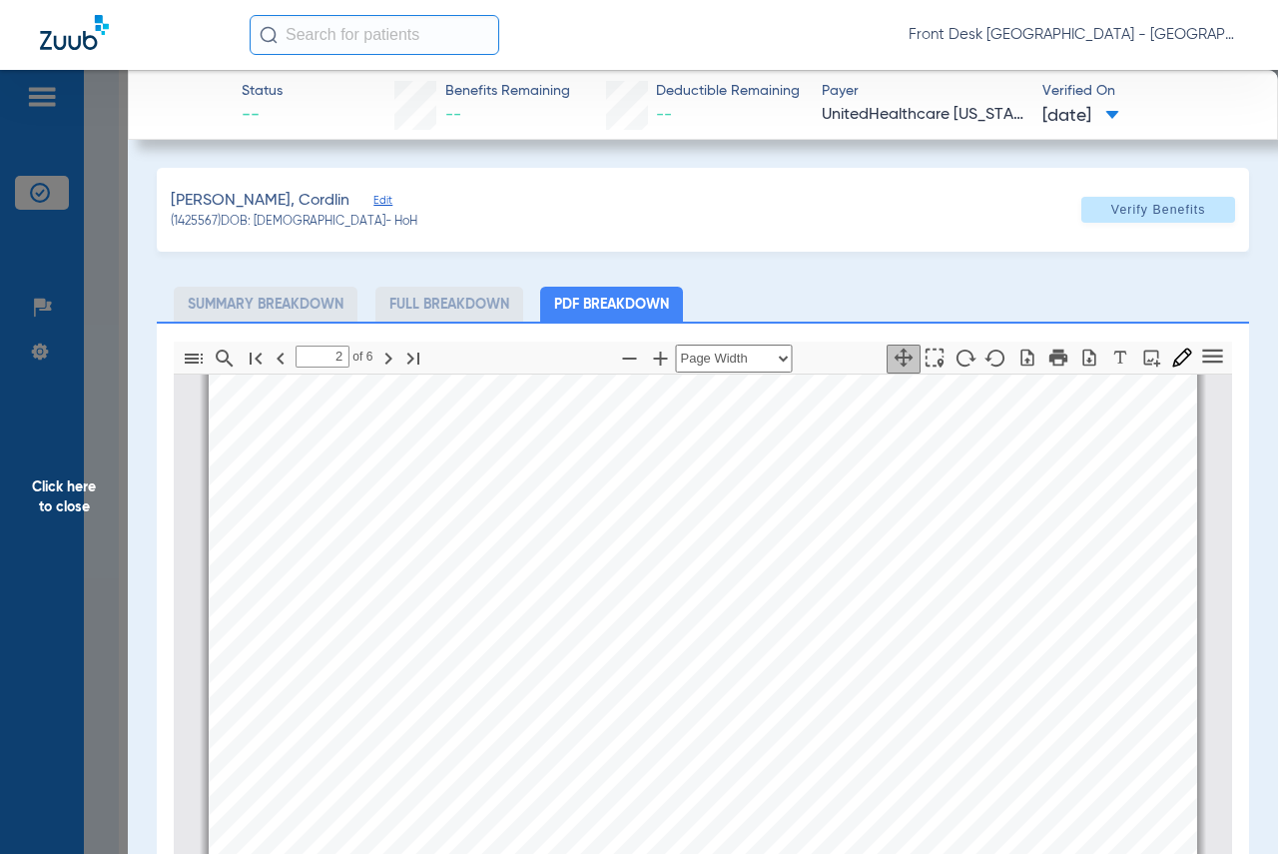
scroll to position [1208, 0]
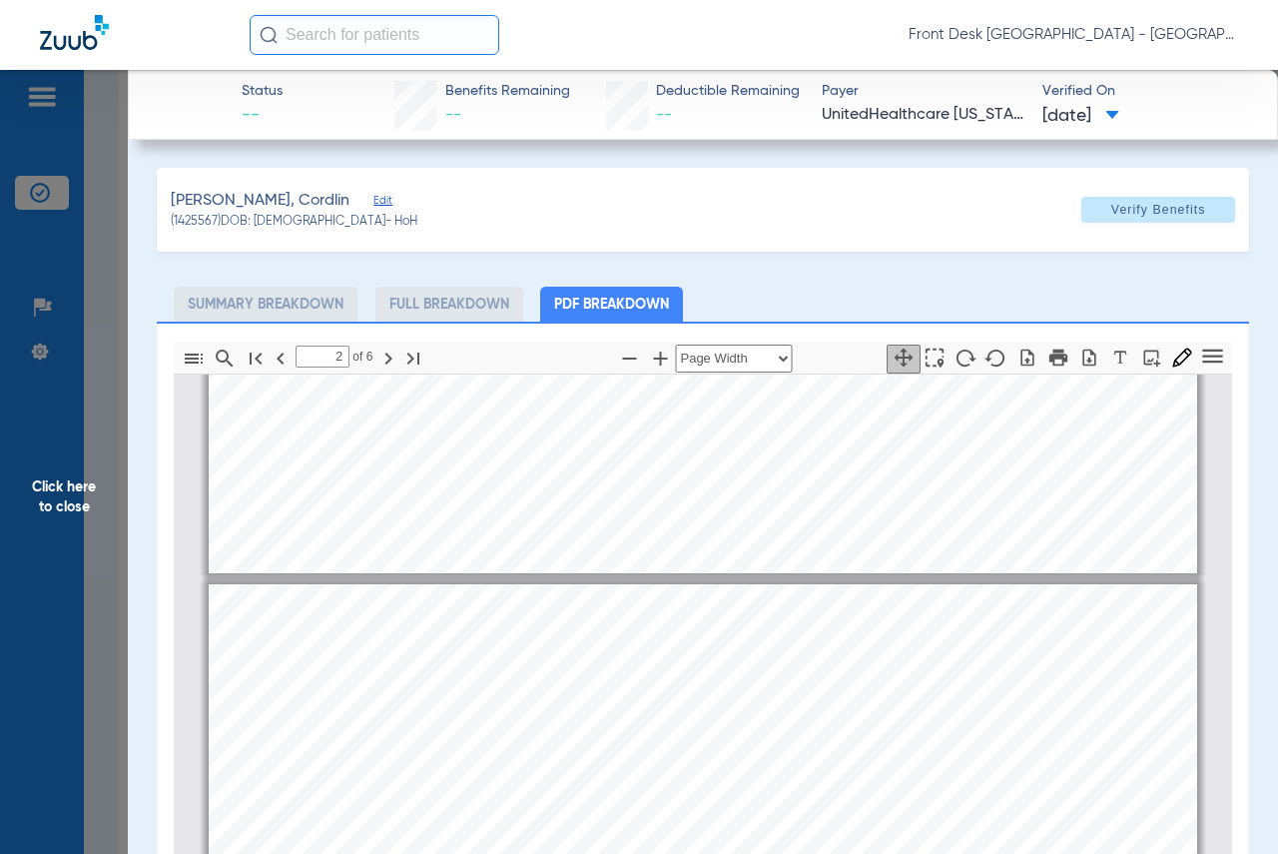
click at [60, 505] on span "Click here to close" at bounding box center [64, 497] width 128 height 854
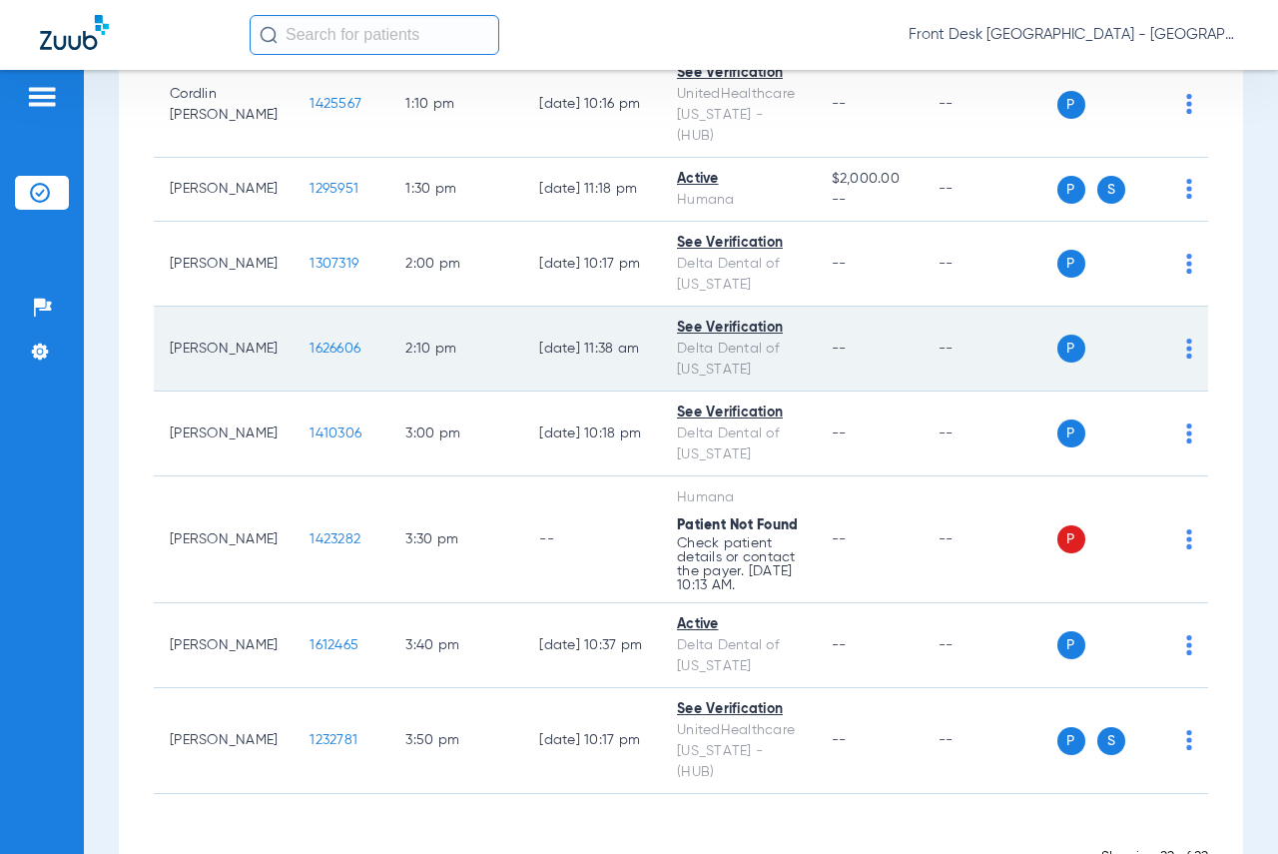
scroll to position [1558, 0]
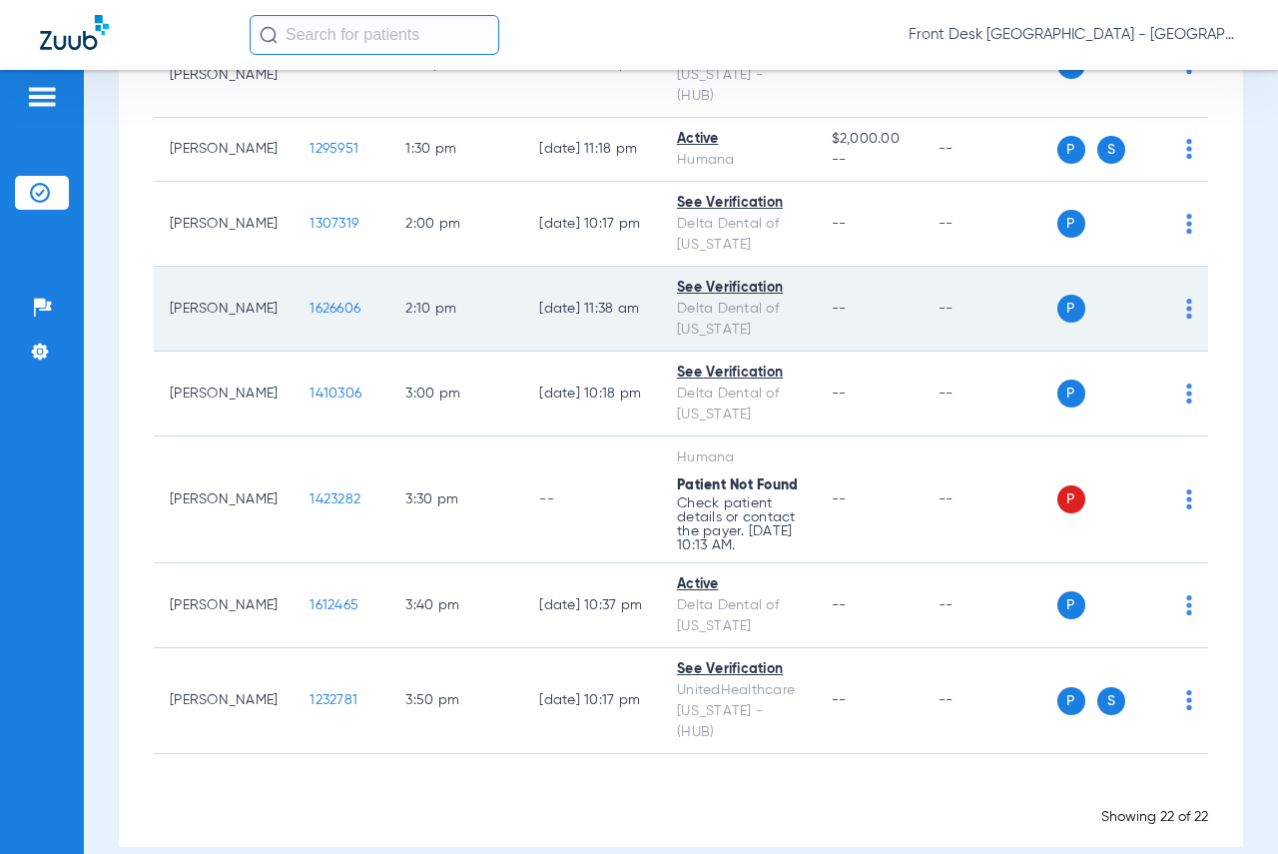
click at [310, 301] on span "1626606" at bounding box center [334, 308] width 51 height 14
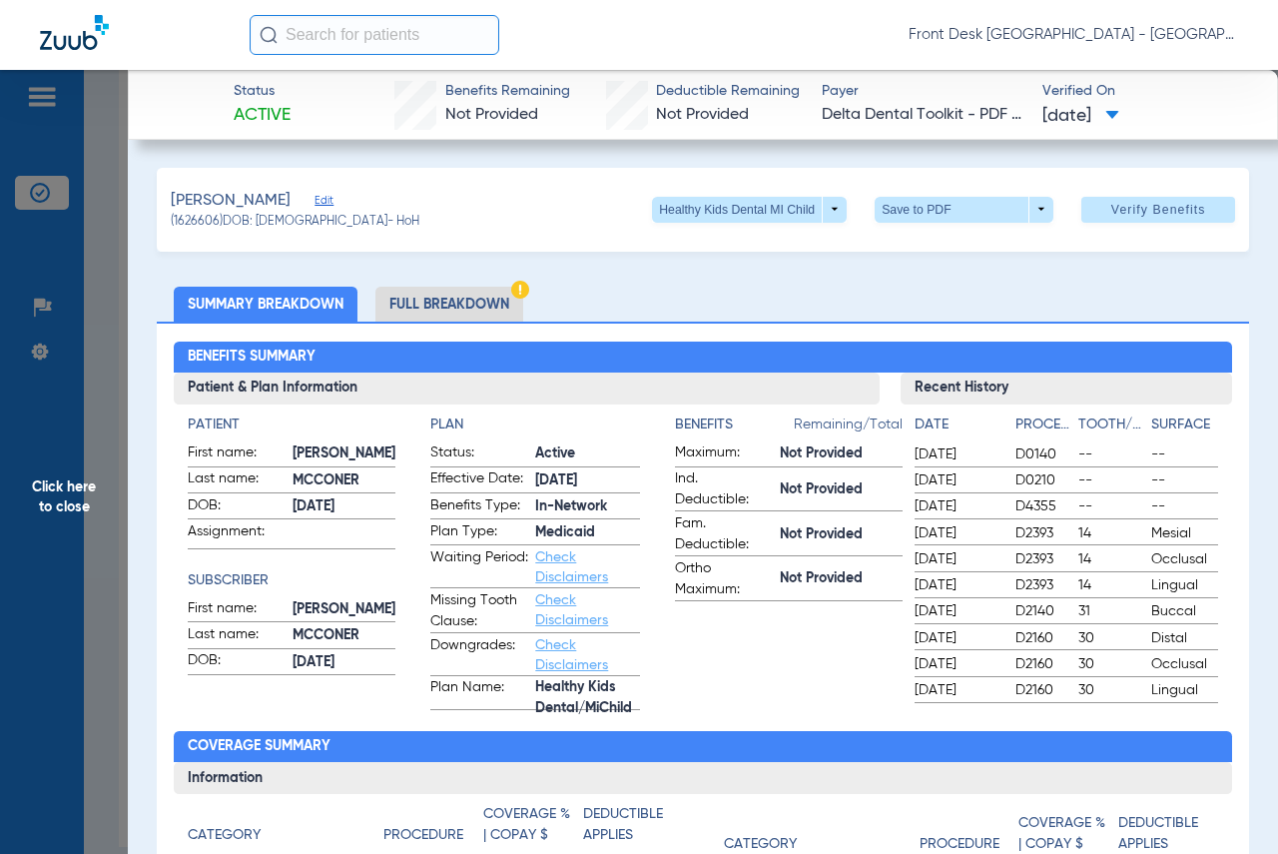
drag, startPoint x: 74, startPoint y: 495, endPoint x: 86, endPoint y: 495, distance: 12.0
click at [74, 495] on span "Click here to close" at bounding box center [64, 497] width 128 height 854
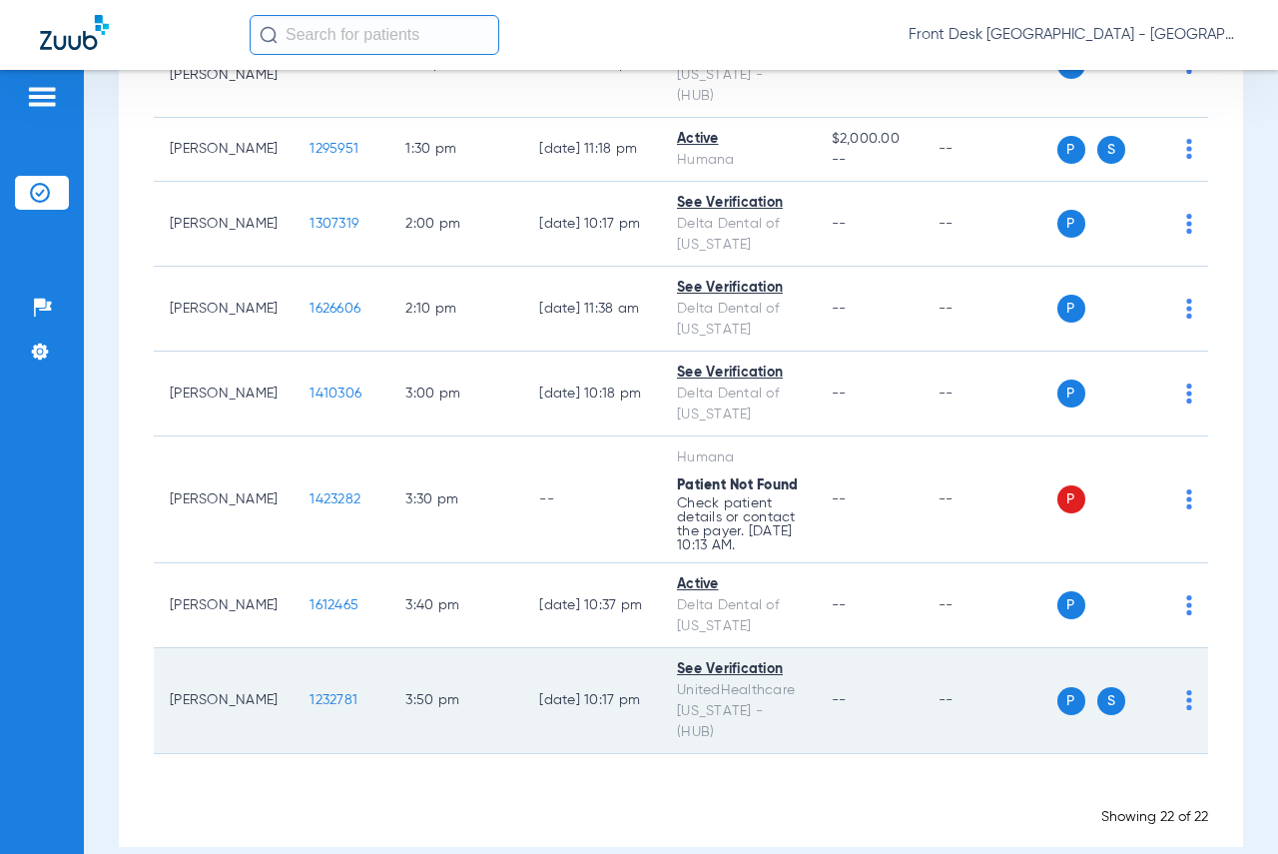
click at [316, 693] on span "1232781" at bounding box center [333, 700] width 48 height 14
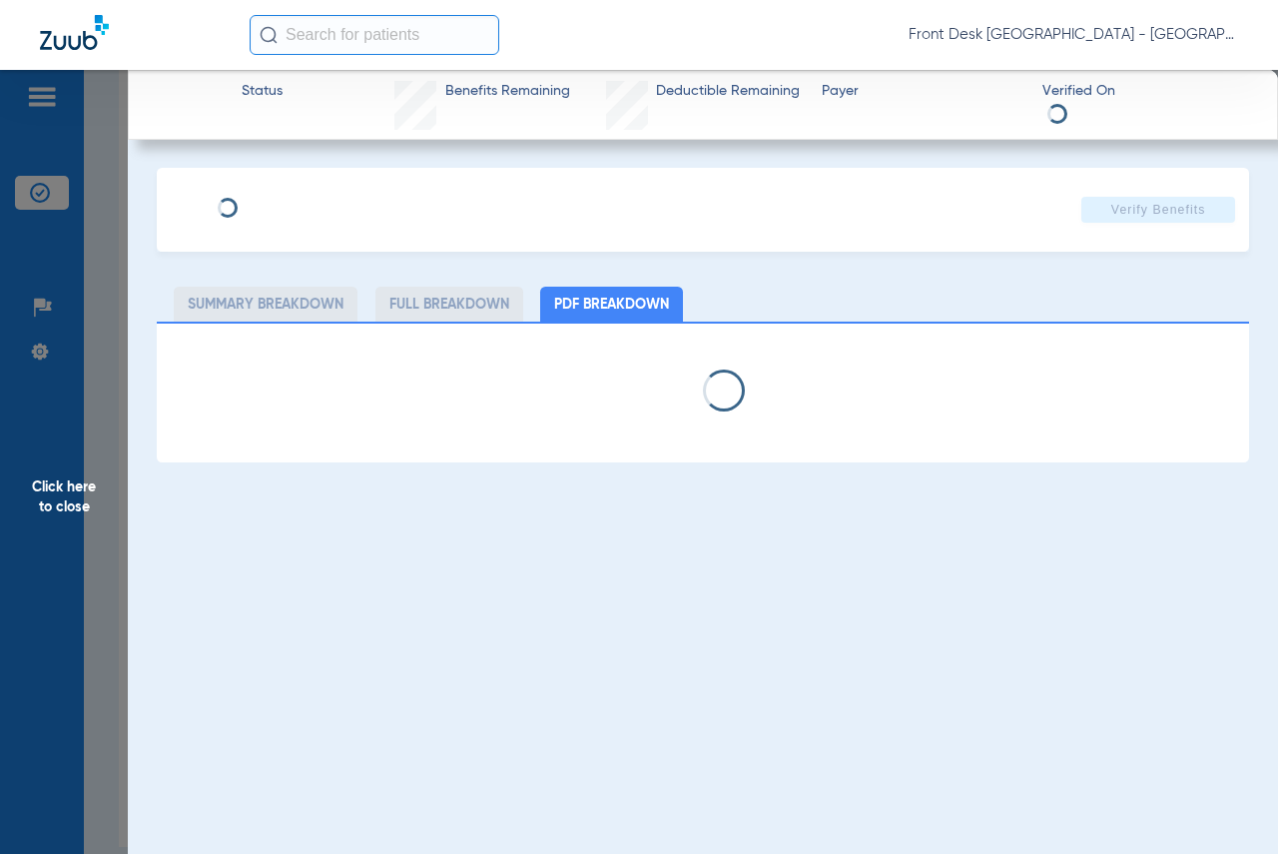
select select "page-width"
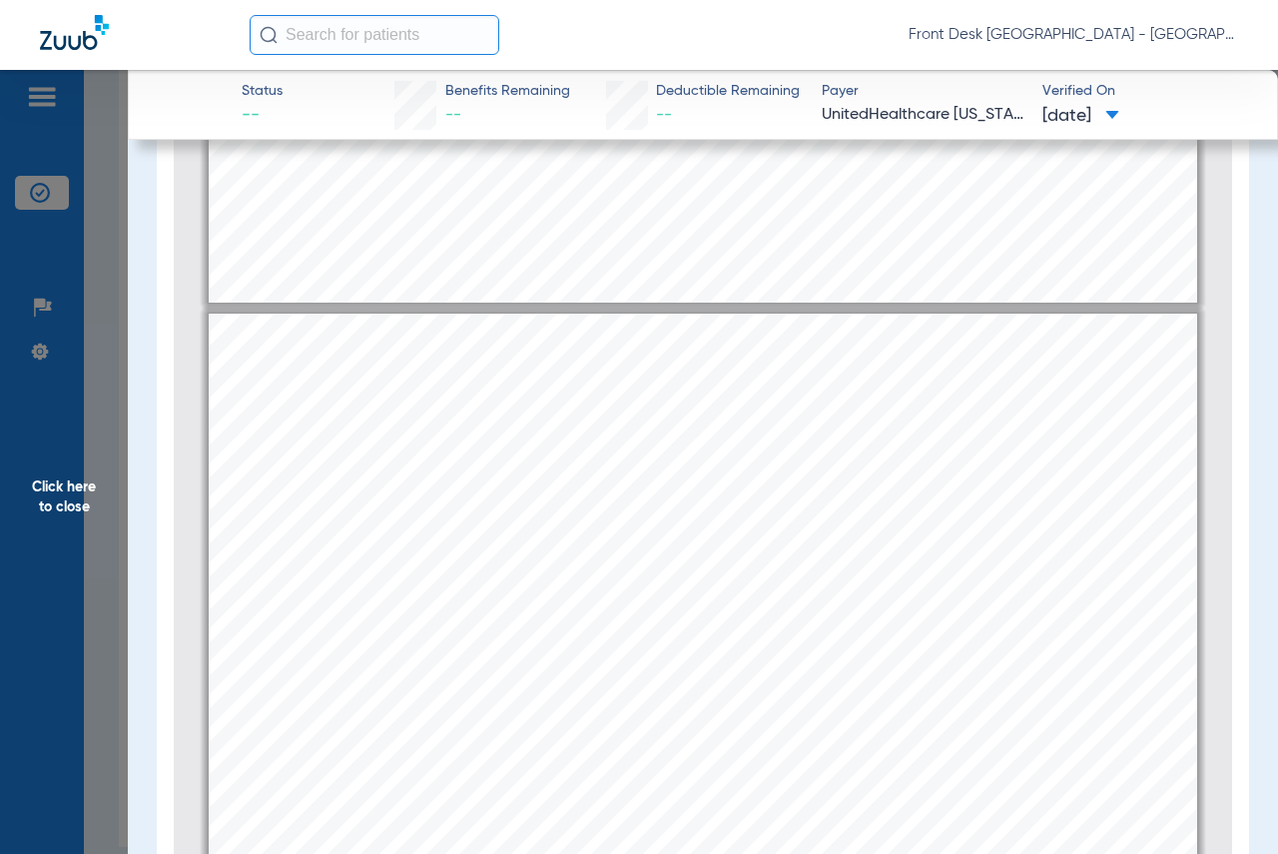
scroll to position [4029, 0]
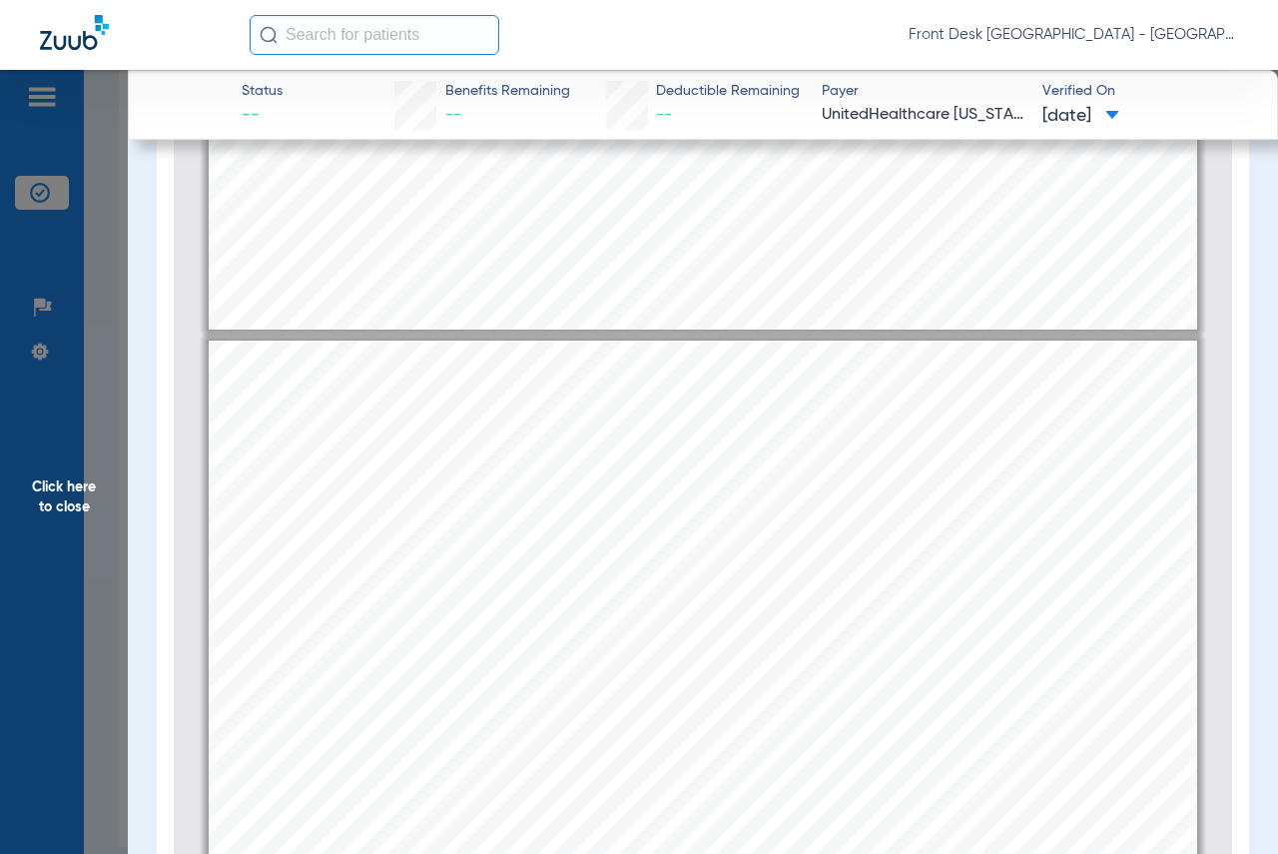
type input "2"
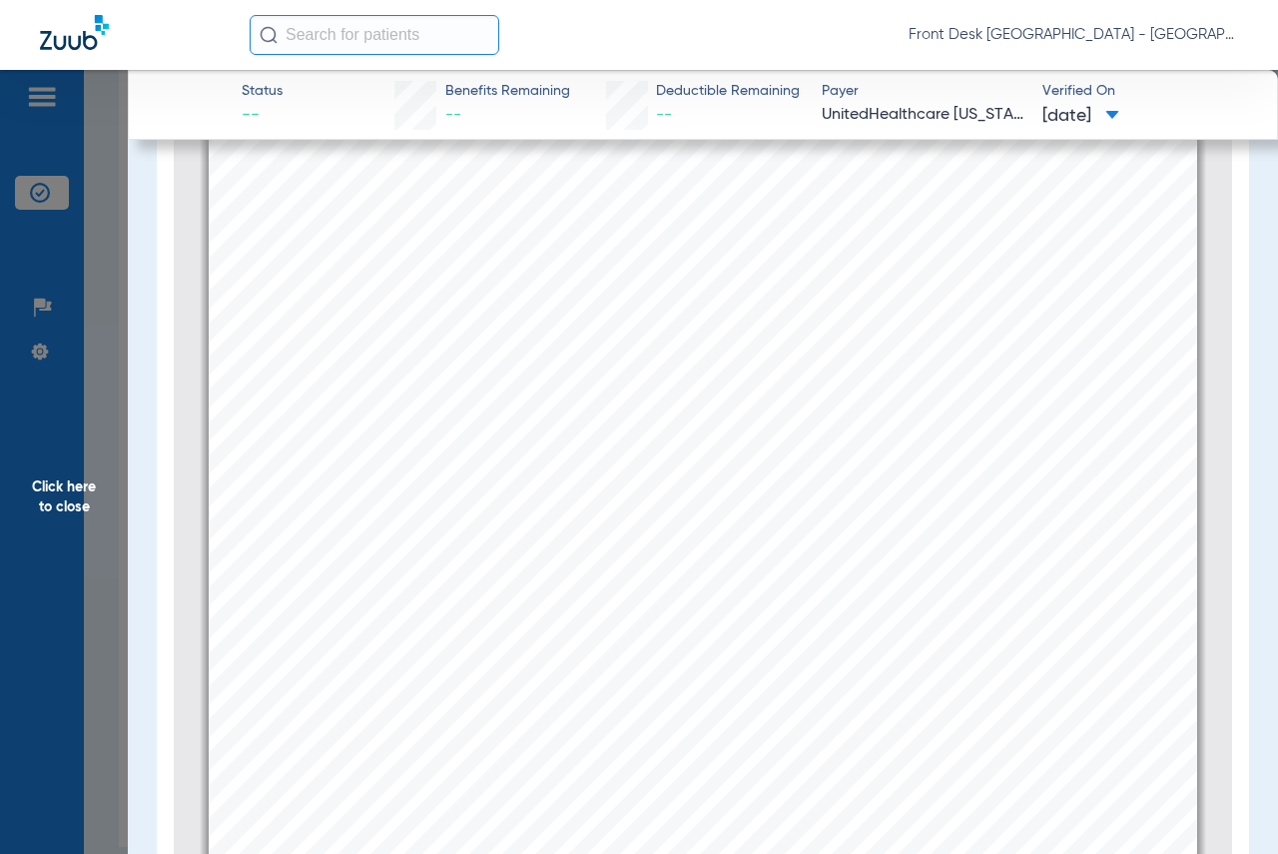
scroll to position [1633, 0]
